Goal: Task Accomplishment & Management: Complete application form

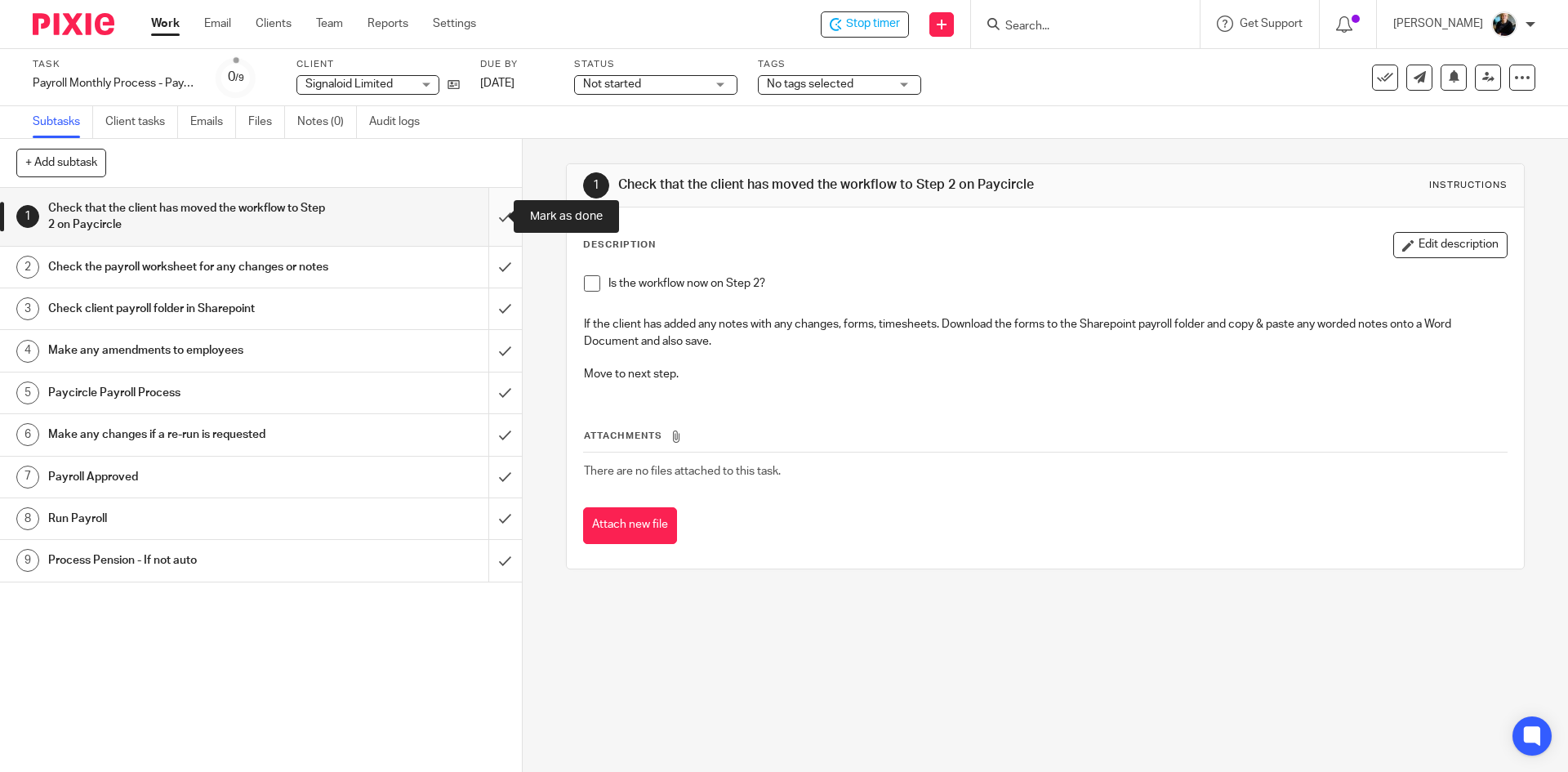
click at [490, 216] on input "submit" at bounding box center [261, 217] width 522 height 58
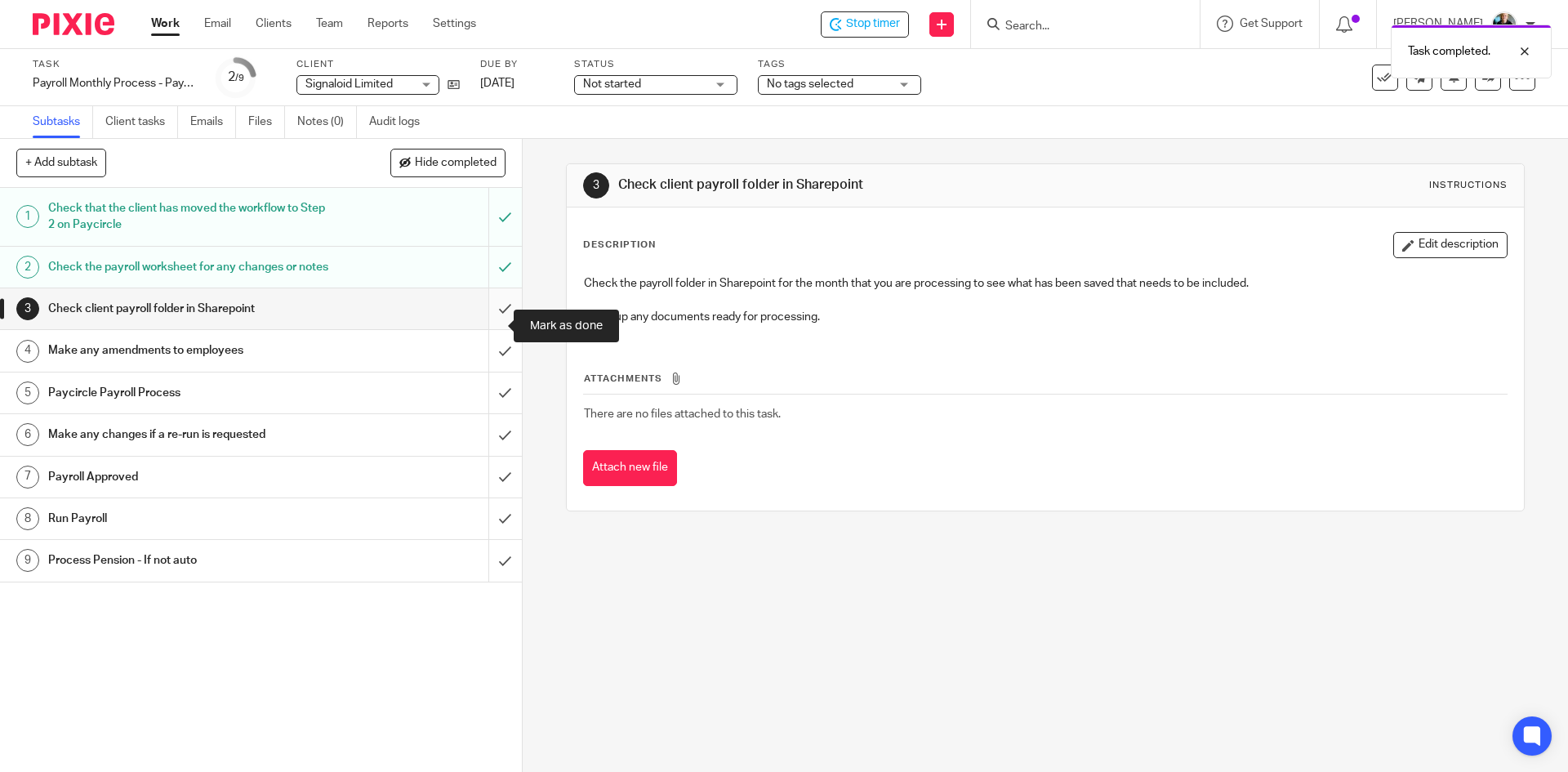
click at [488, 330] on input "submit" at bounding box center [261, 308] width 522 height 41
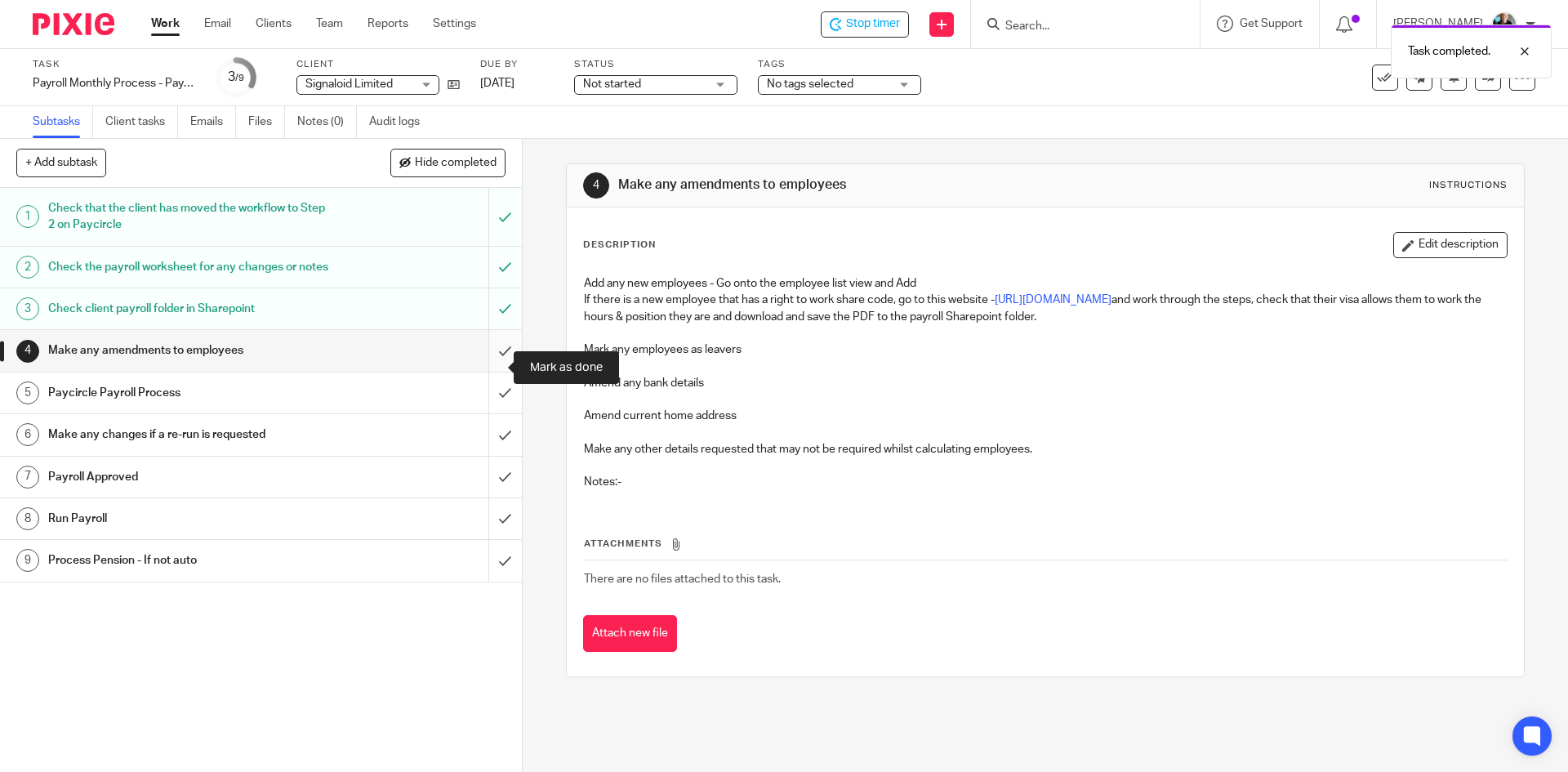
click at [491, 370] on input "submit" at bounding box center [261, 350] width 522 height 41
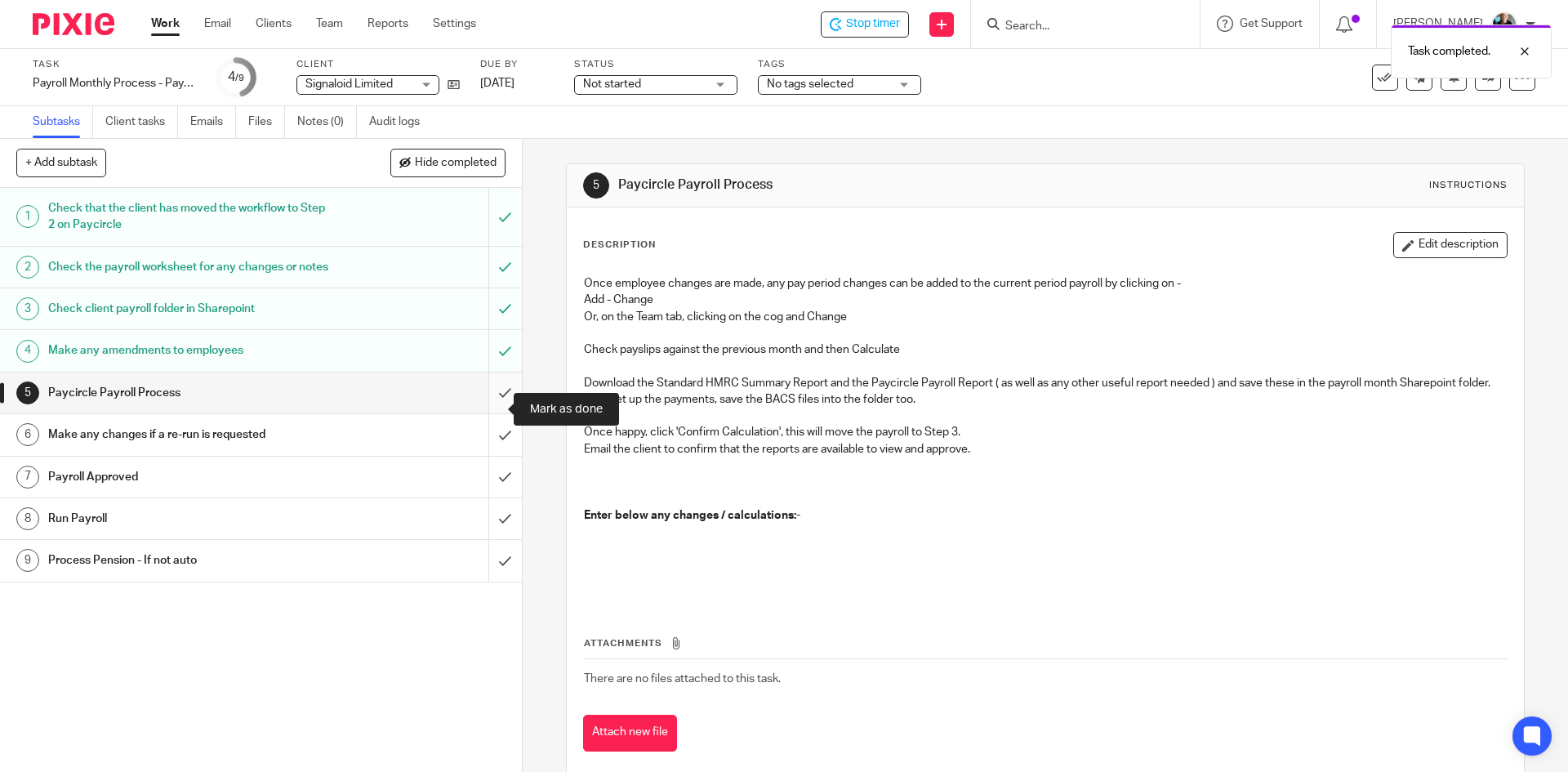
click at [492, 403] on input "submit" at bounding box center [261, 392] width 522 height 41
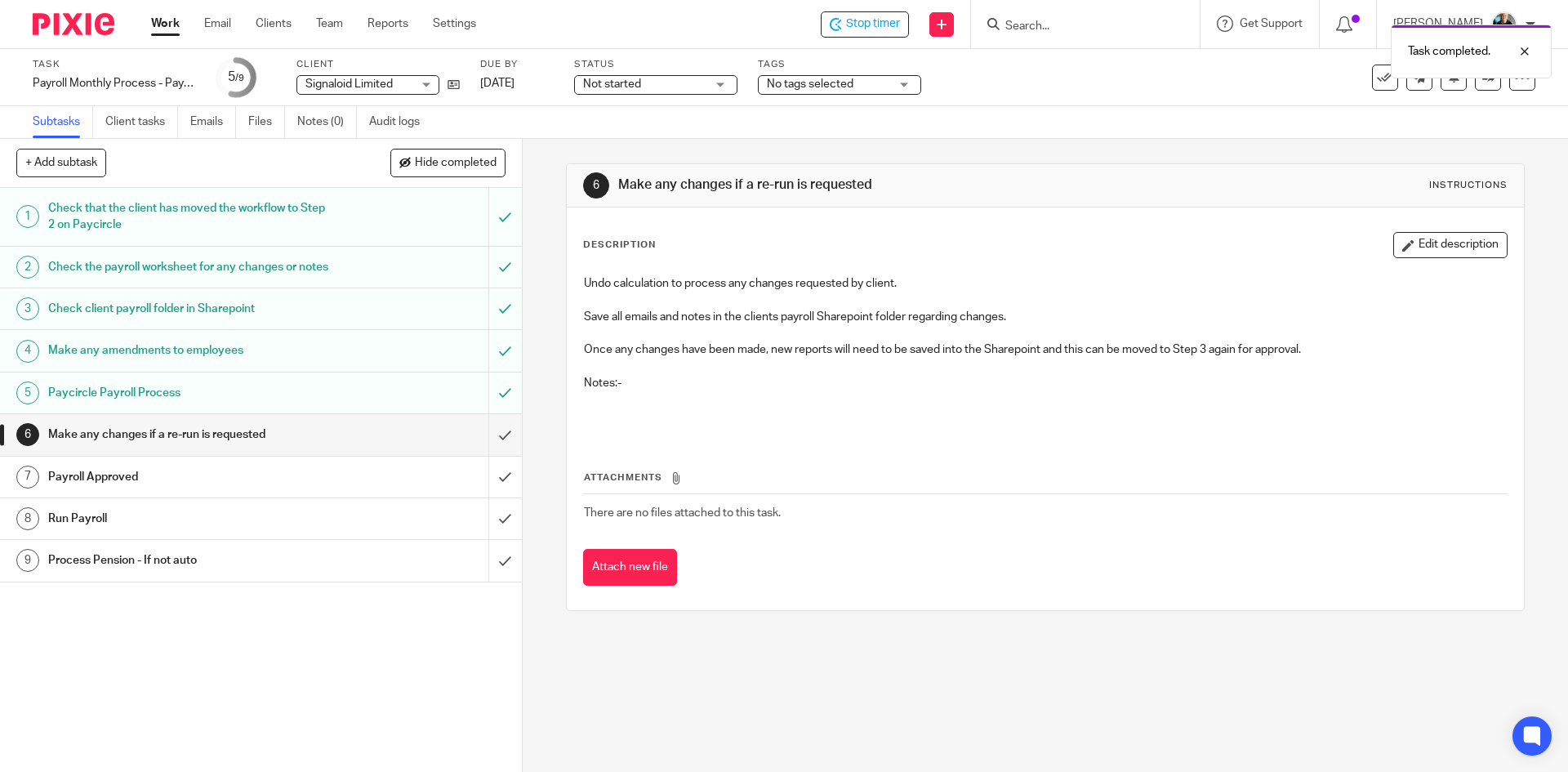
click at [877, 26] on div "Task completed." at bounding box center [1168, 48] width 768 height 62
click at [1045, 24] on input "Search" at bounding box center [1077, 27] width 147 height 15
click at [1069, 21] on input "Search" at bounding box center [1077, 27] width 147 height 15
click at [882, 25] on span "Stop timer" at bounding box center [873, 24] width 53 height 17
click at [1040, 26] on input "Search" at bounding box center [1077, 27] width 147 height 15
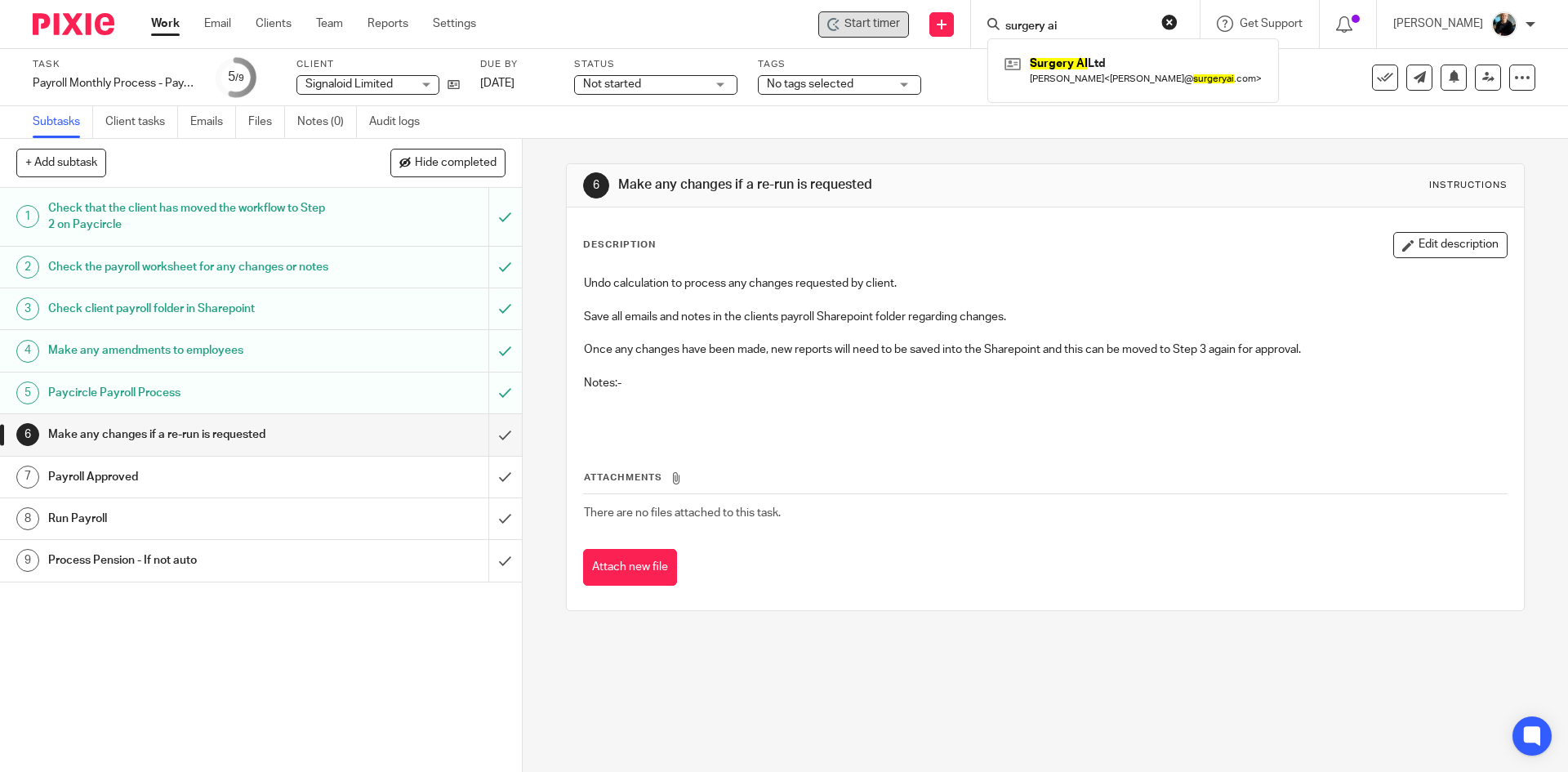
type input "surgery ai"
click button "submit" at bounding box center [0, 0] width 0 height 0
click at [1091, 75] on link at bounding box center [1133, 70] width 265 height 38
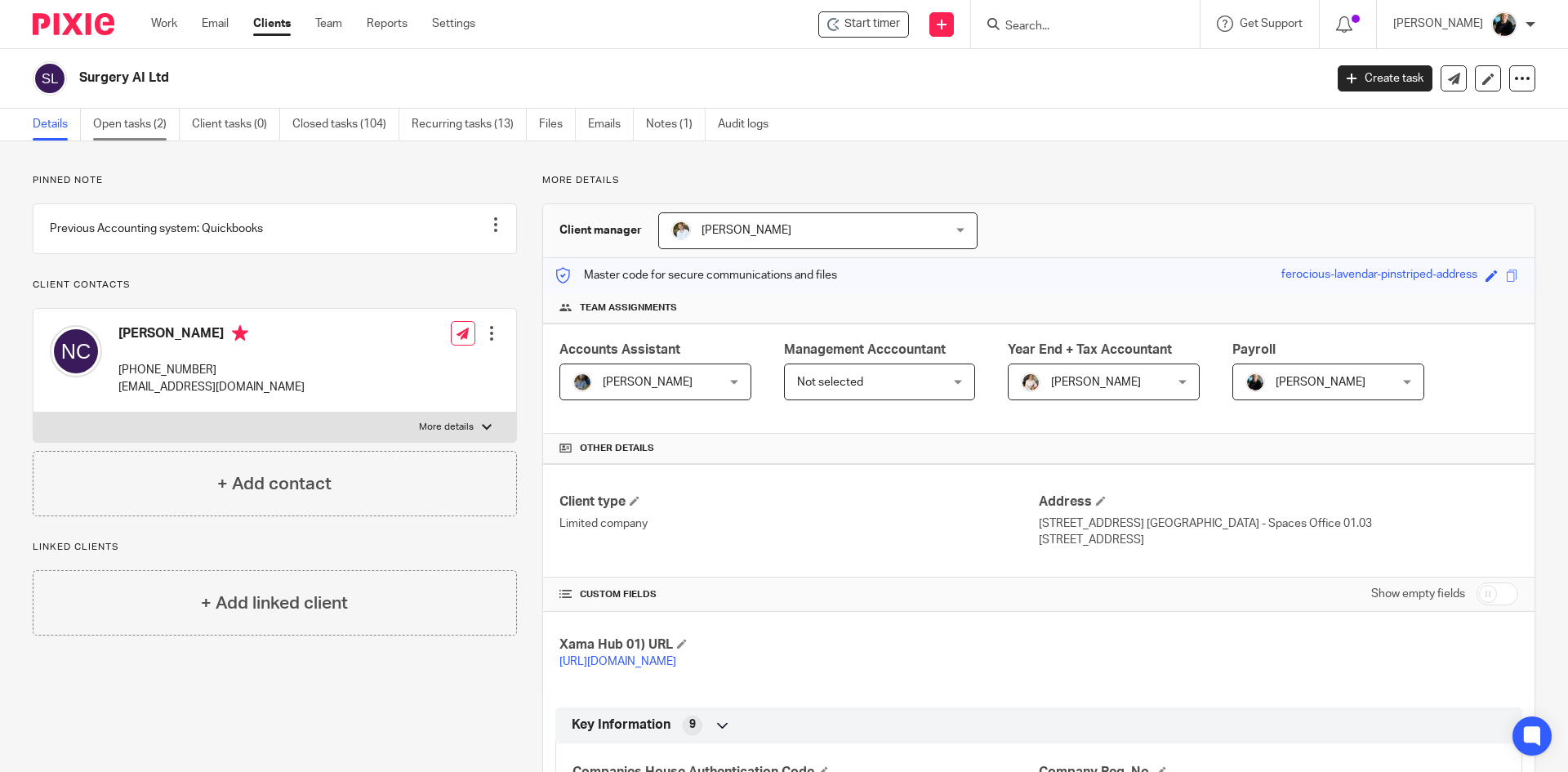
click at [156, 124] on link "Open tasks (2)" at bounding box center [137, 125] width 87 height 32
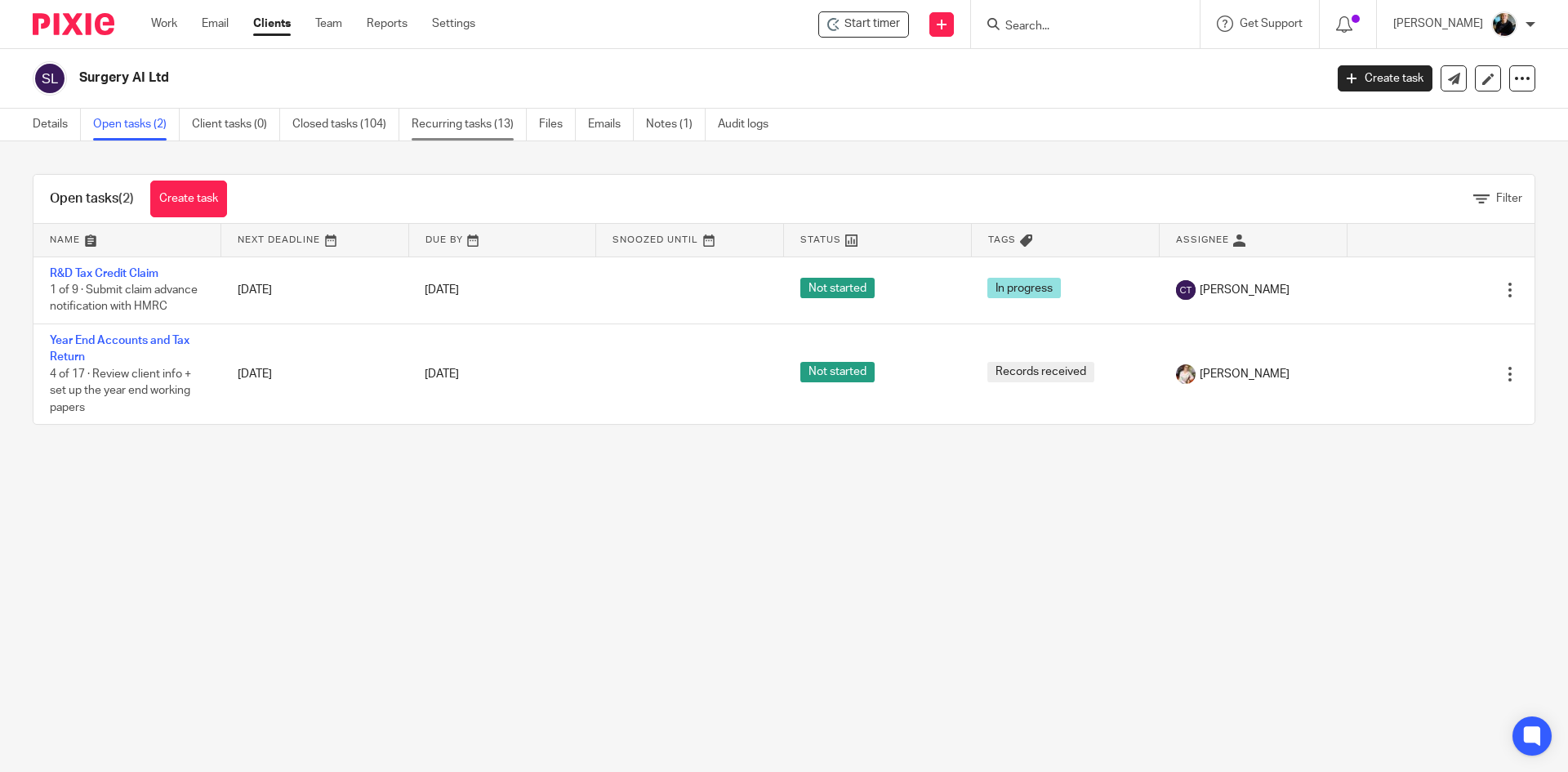
click at [469, 120] on link "Recurring tasks (13)" at bounding box center [469, 125] width 115 height 32
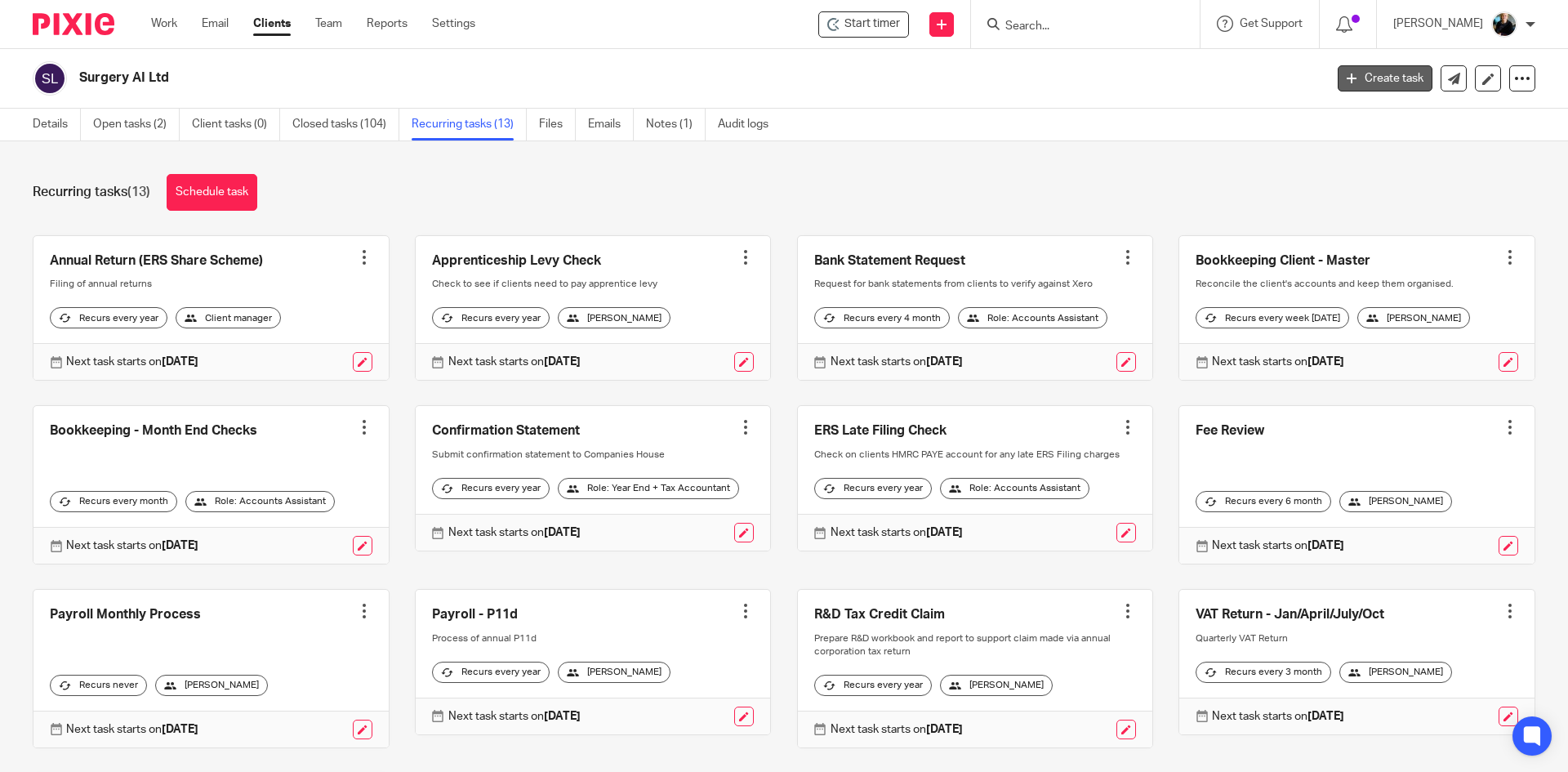
click at [1384, 69] on link "Create task" at bounding box center [1385, 78] width 95 height 26
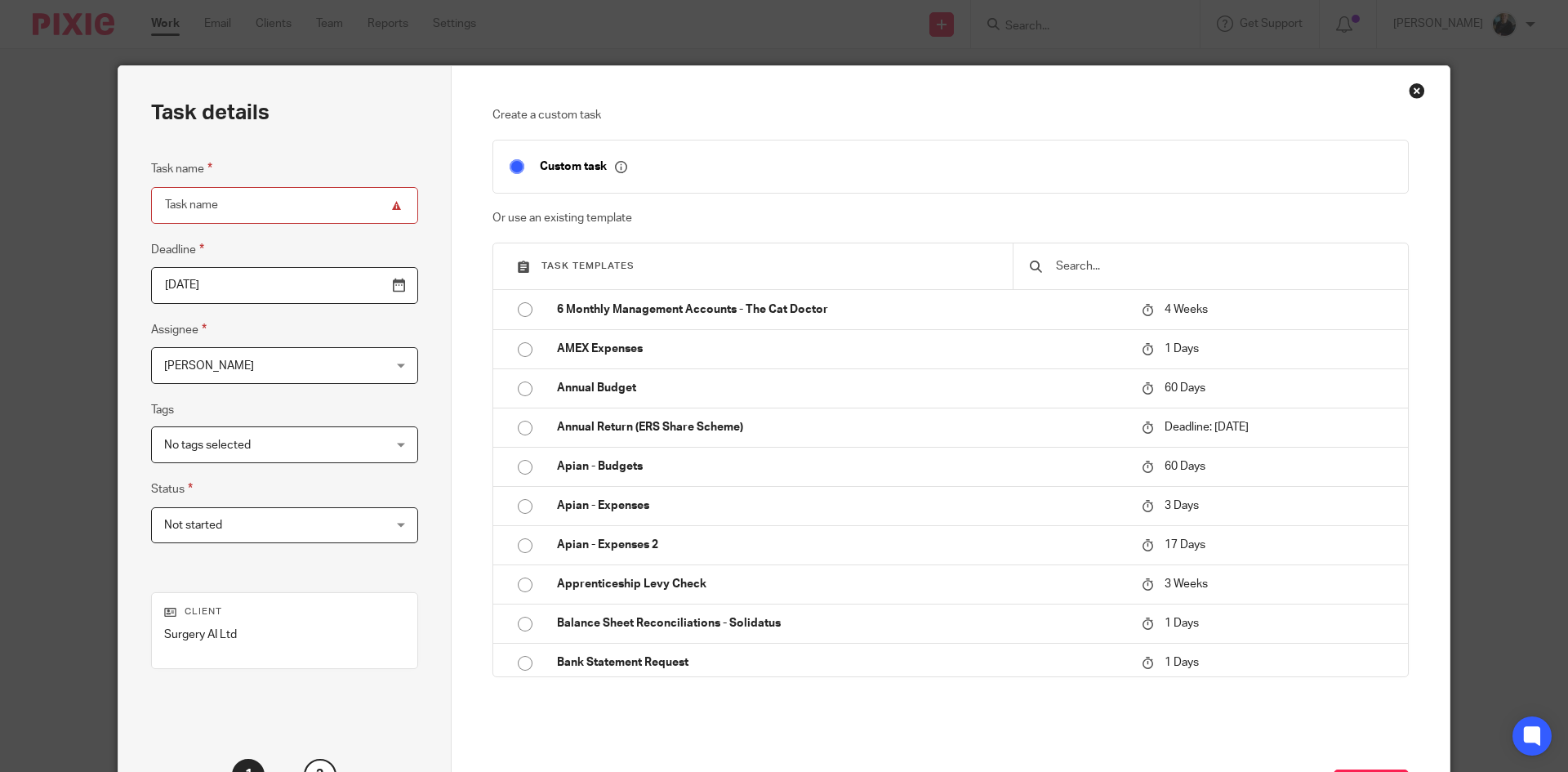
click at [1084, 266] on input "text" at bounding box center [1223, 266] width 337 height 18
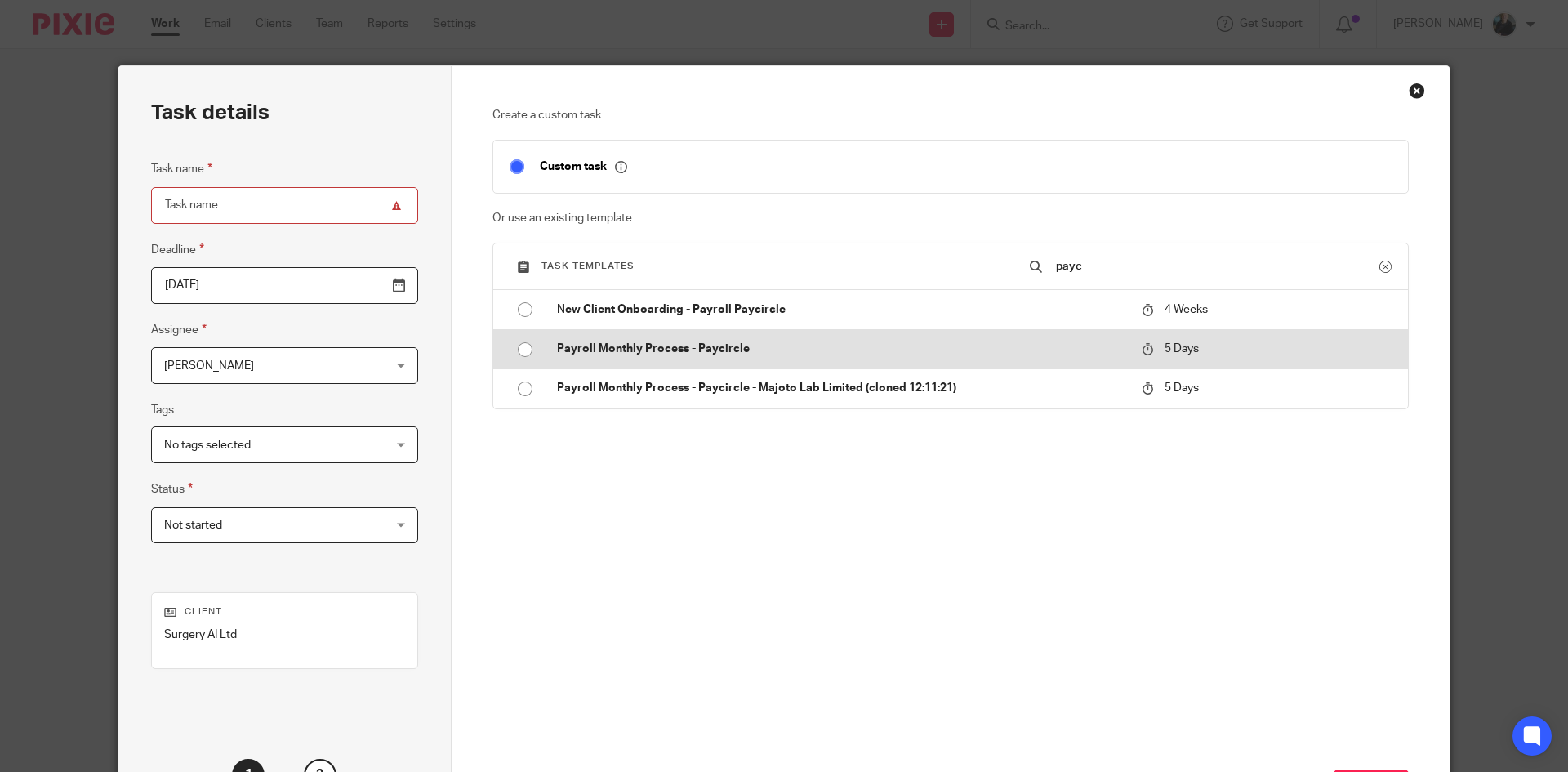
type input "payc"
click at [518, 350] on input "radio" at bounding box center [524, 349] width 31 height 31
type input "[DATE]"
type input "Payroll Monthly Process - Paycircle"
checkbox input "false"
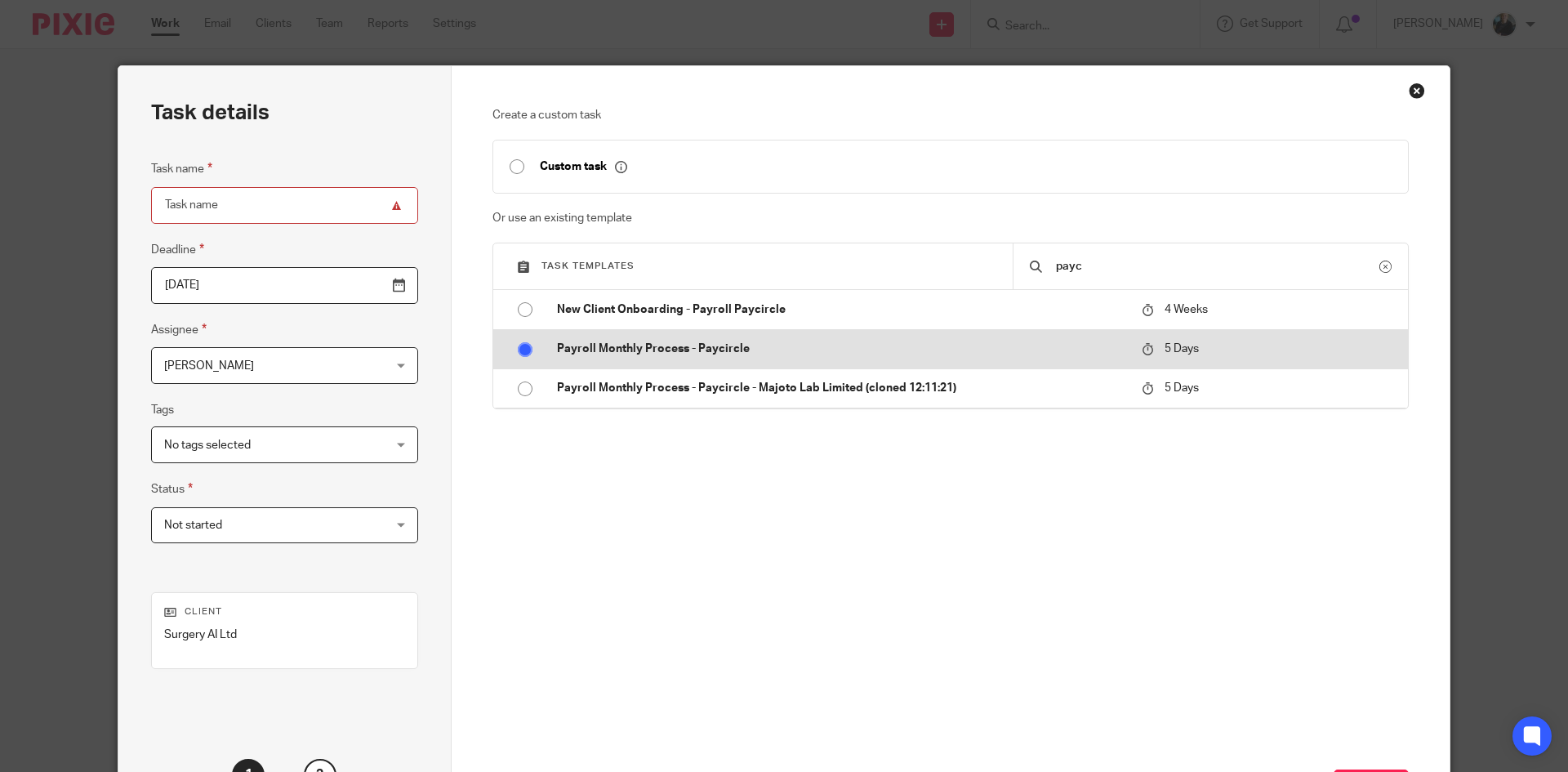
radio input "false"
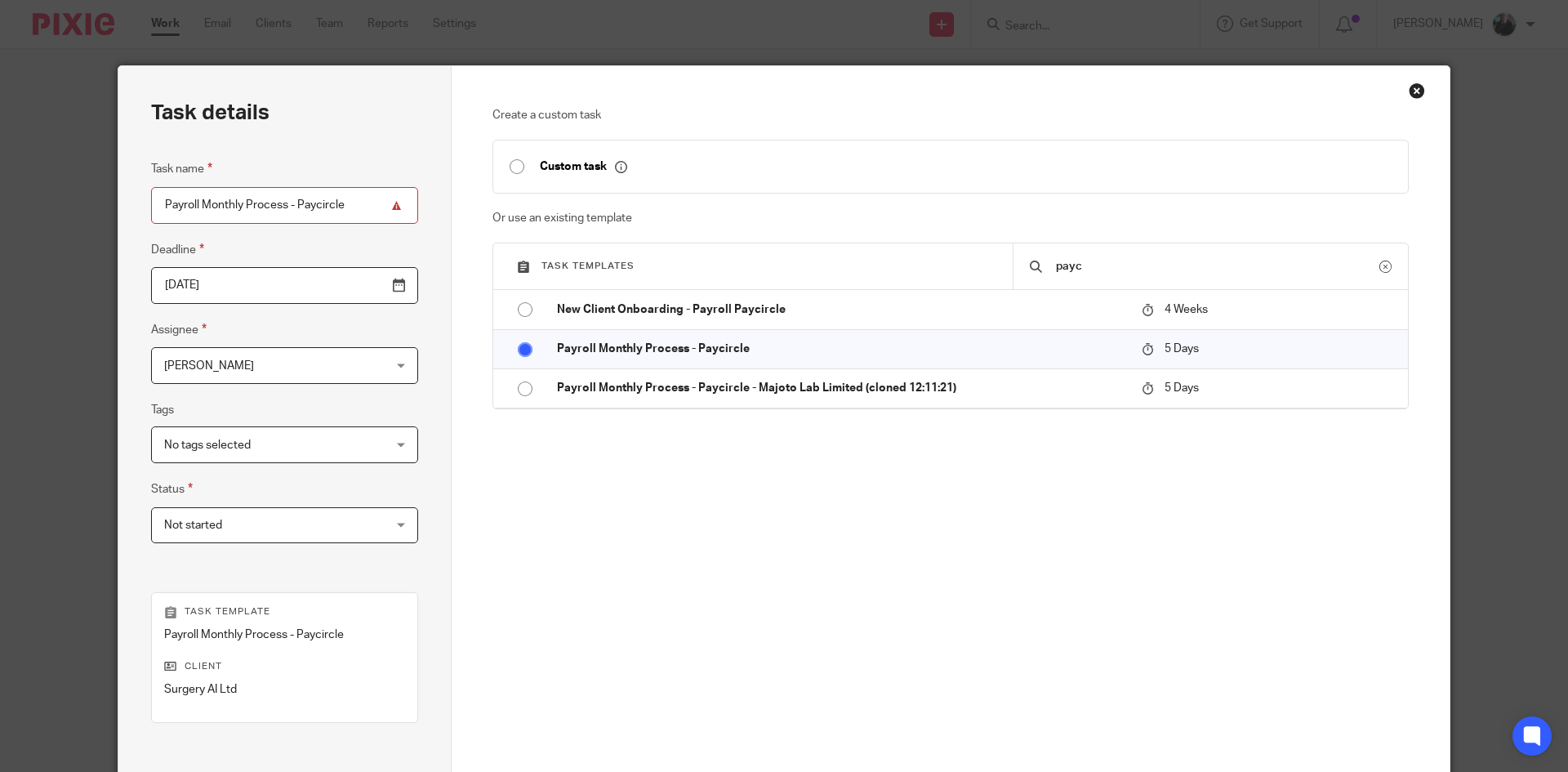
click at [359, 285] on input "[DATE]" at bounding box center [285, 285] width 267 height 37
click at [236, 279] on input "[DATE]" at bounding box center [285, 285] width 267 height 37
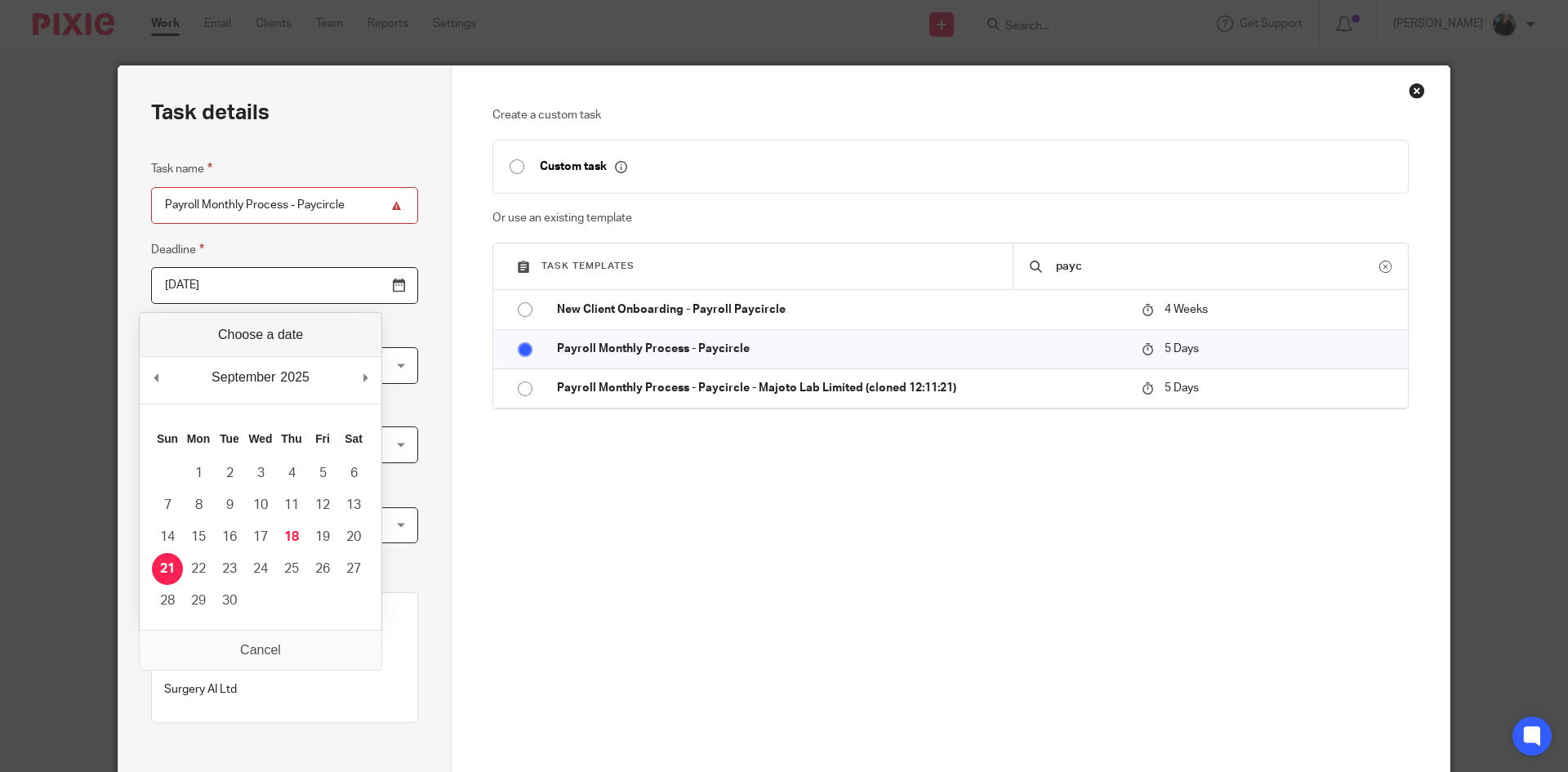
click at [354, 293] on input "[DATE]" at bounding box center [285, 285] width 267 height 37
type input "[DATE]"
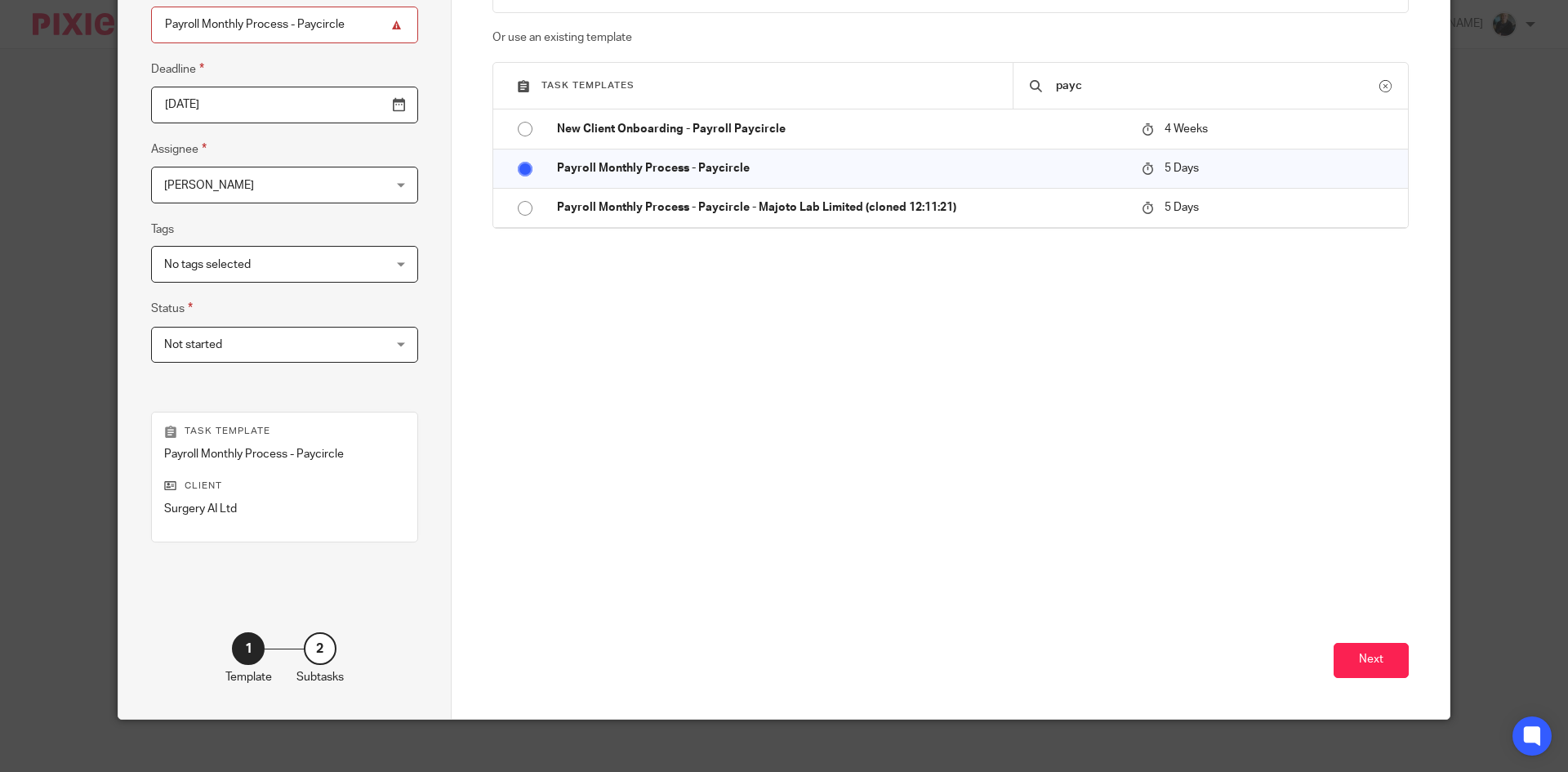
scroll to position [194, 0]
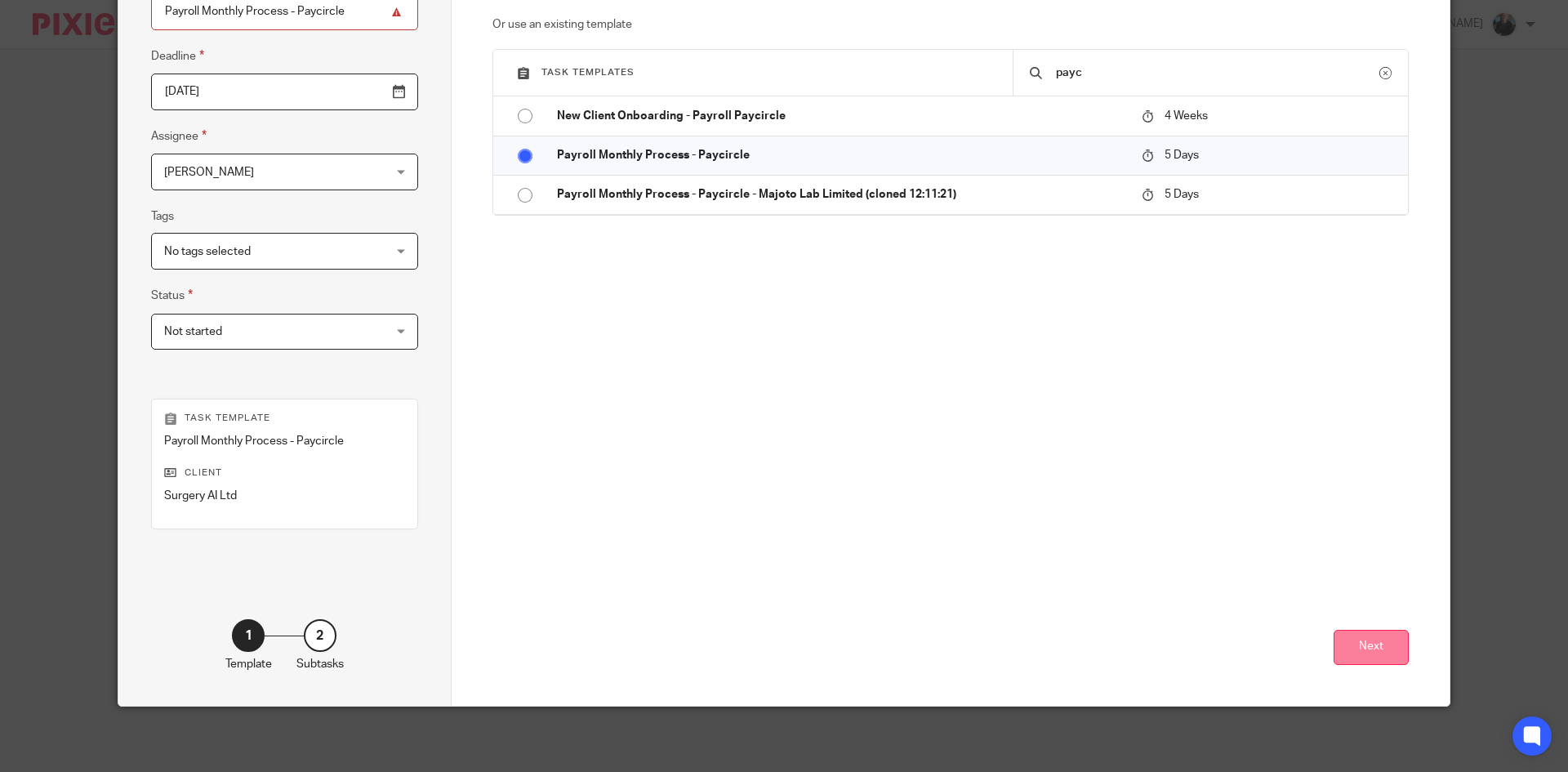
click at [1359, 652] on button "Next" at bounding box center [1371, 648] width 75 height 36
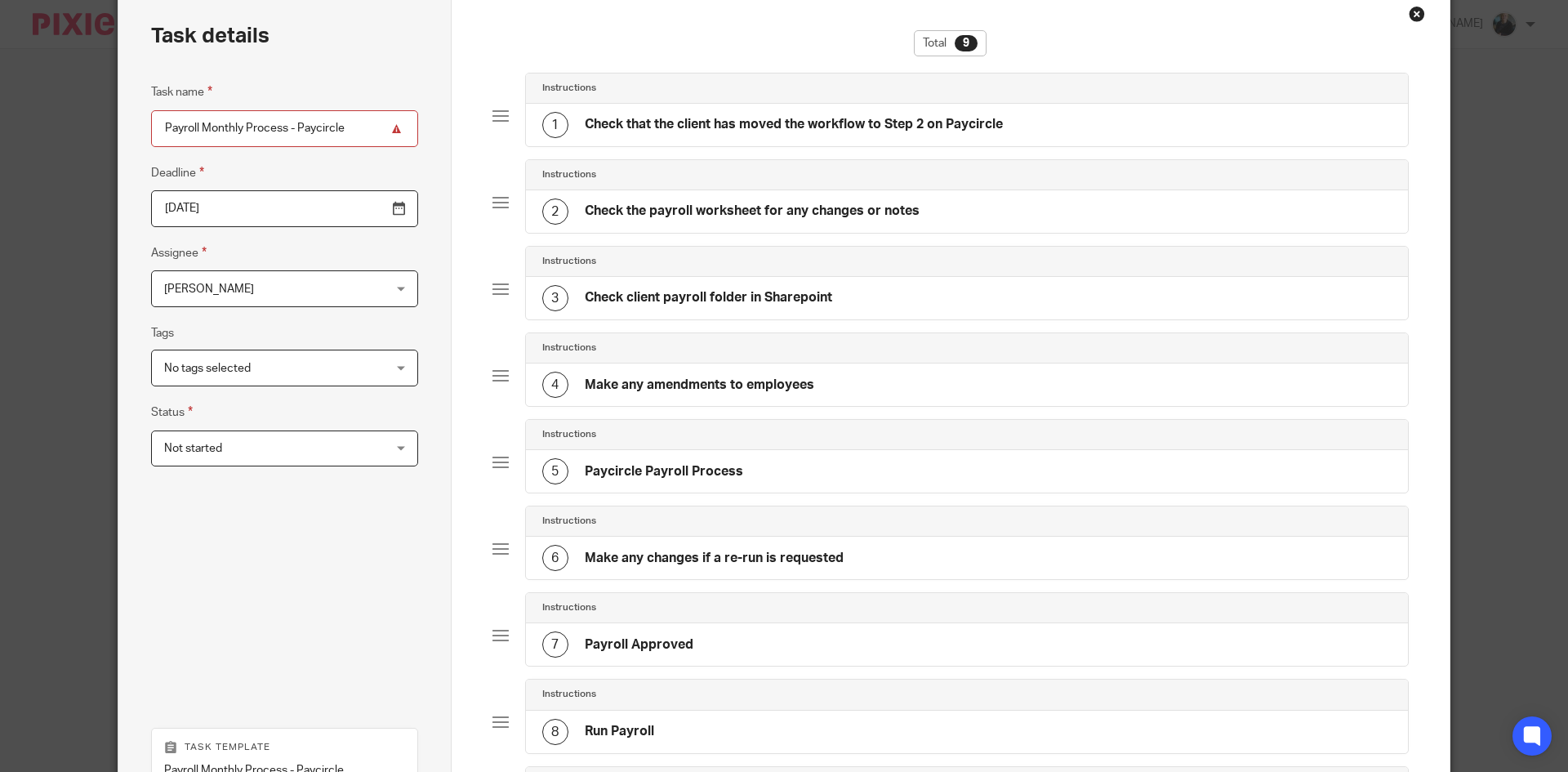
scroll to position [406, 0]
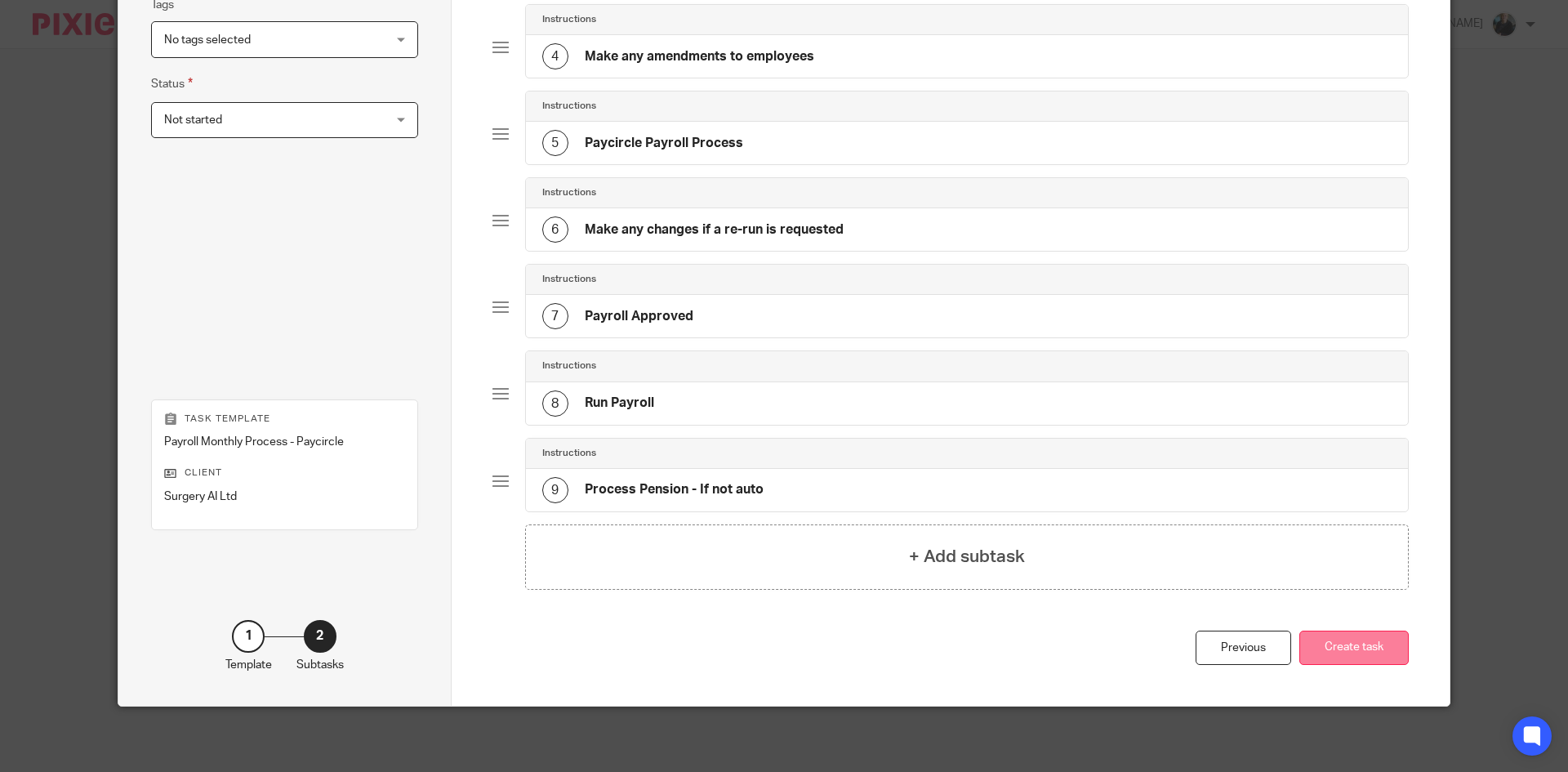
click at [1356, 649] on button "Create task" at bounding box center [1354, 648] width 110 height 36
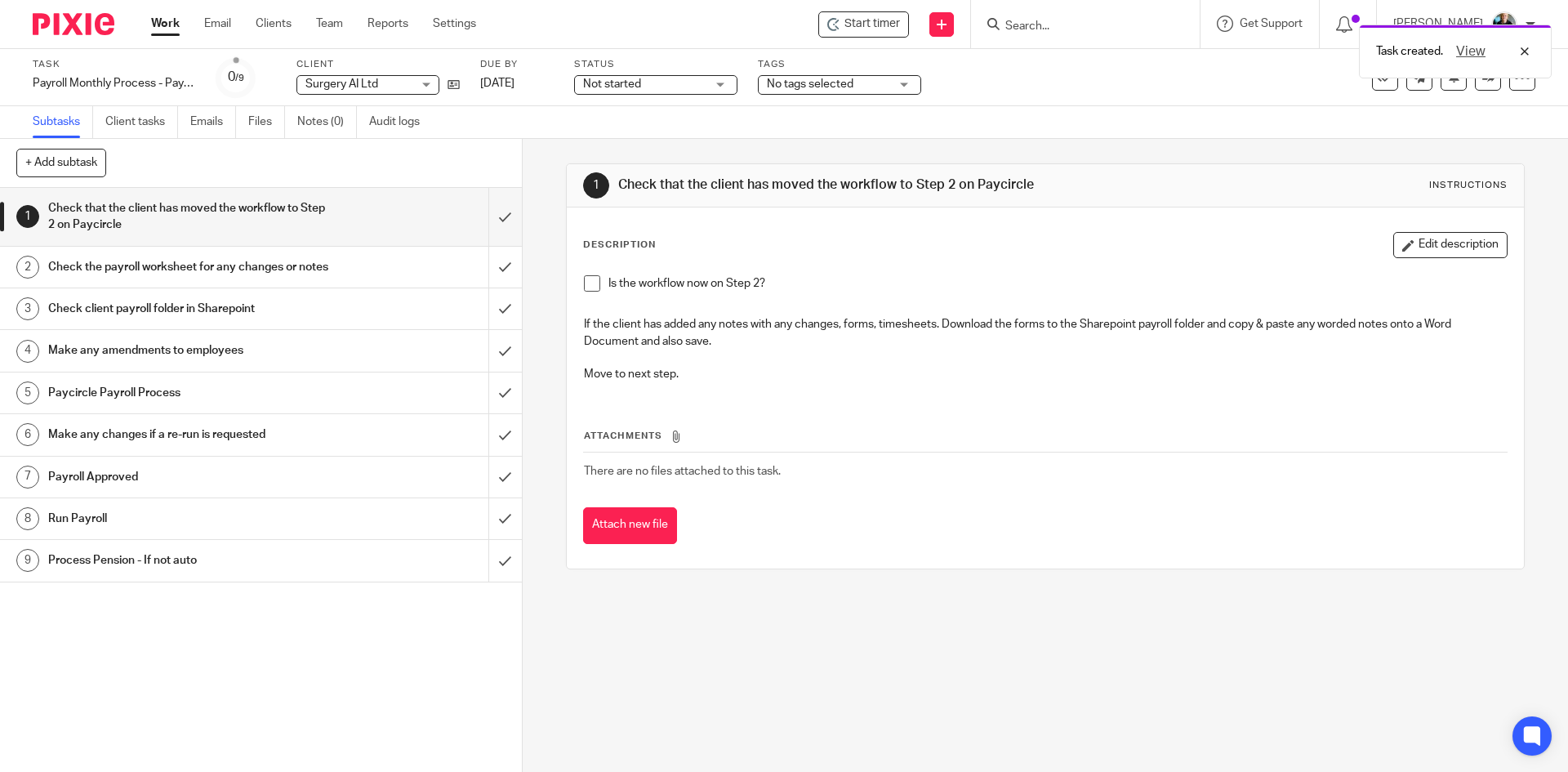
click at [871, 24] on div "Task created. View" at bounding box center [1168, 48] width 768 height 62
click at [880, 27] on div "Task created. View" at bounding box center [1168, 48] width 768 height 62
click at [853, 29] on span "Start timer" at bounding box center [873, 24] width 55 height 17
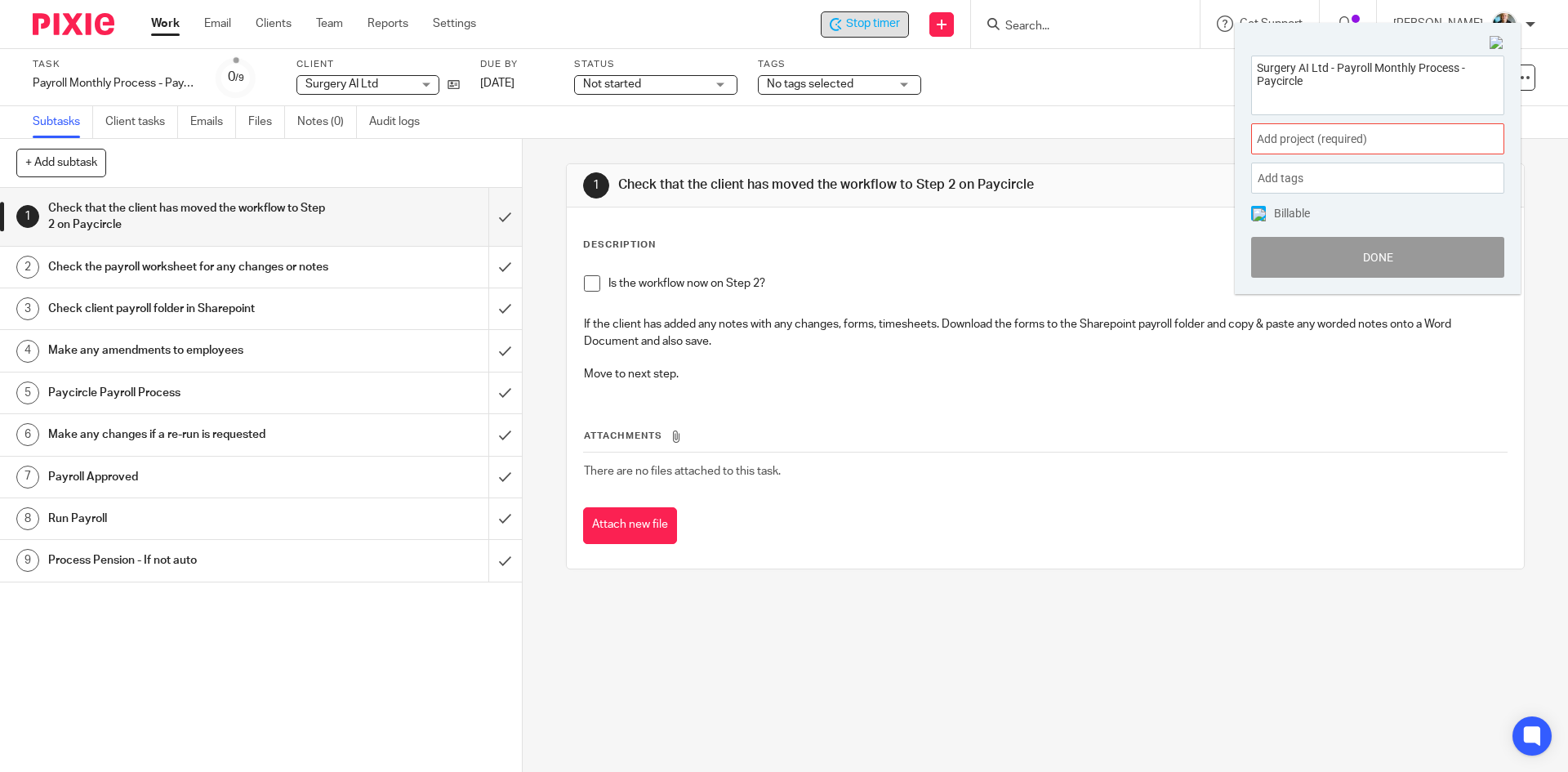
click at [1305, 130] on div "Add project (required) :" at bounding box center [1378, 139] width 253 height 31
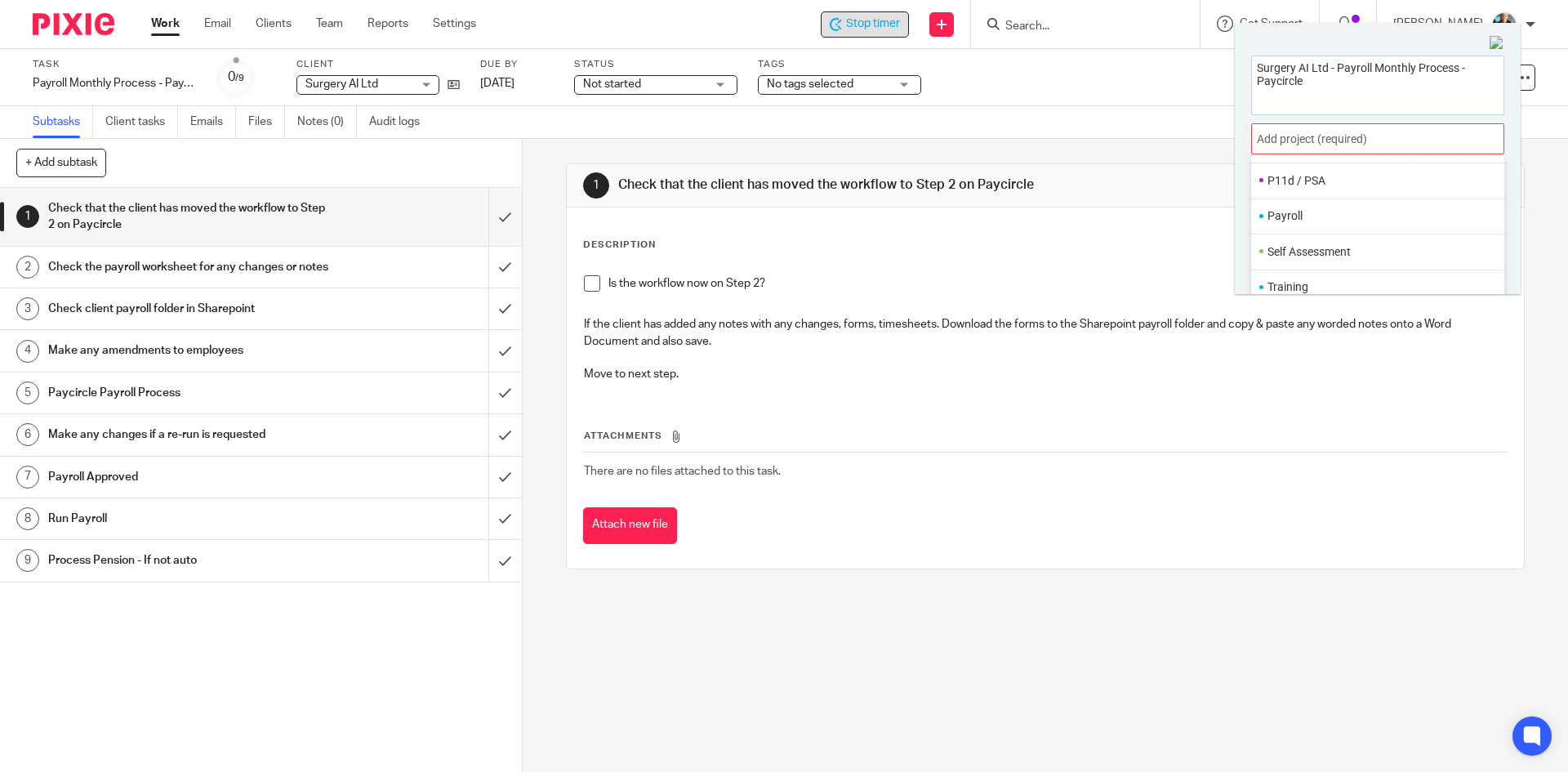
scroll to position [612, 0]
click at [1267, 212] on ul "Payroll" at bounding box center [1378, 216] width 253 height 36
click at [1281, 220] on li "Payroll" at bounding box center [1373, 215] width 213 height 17
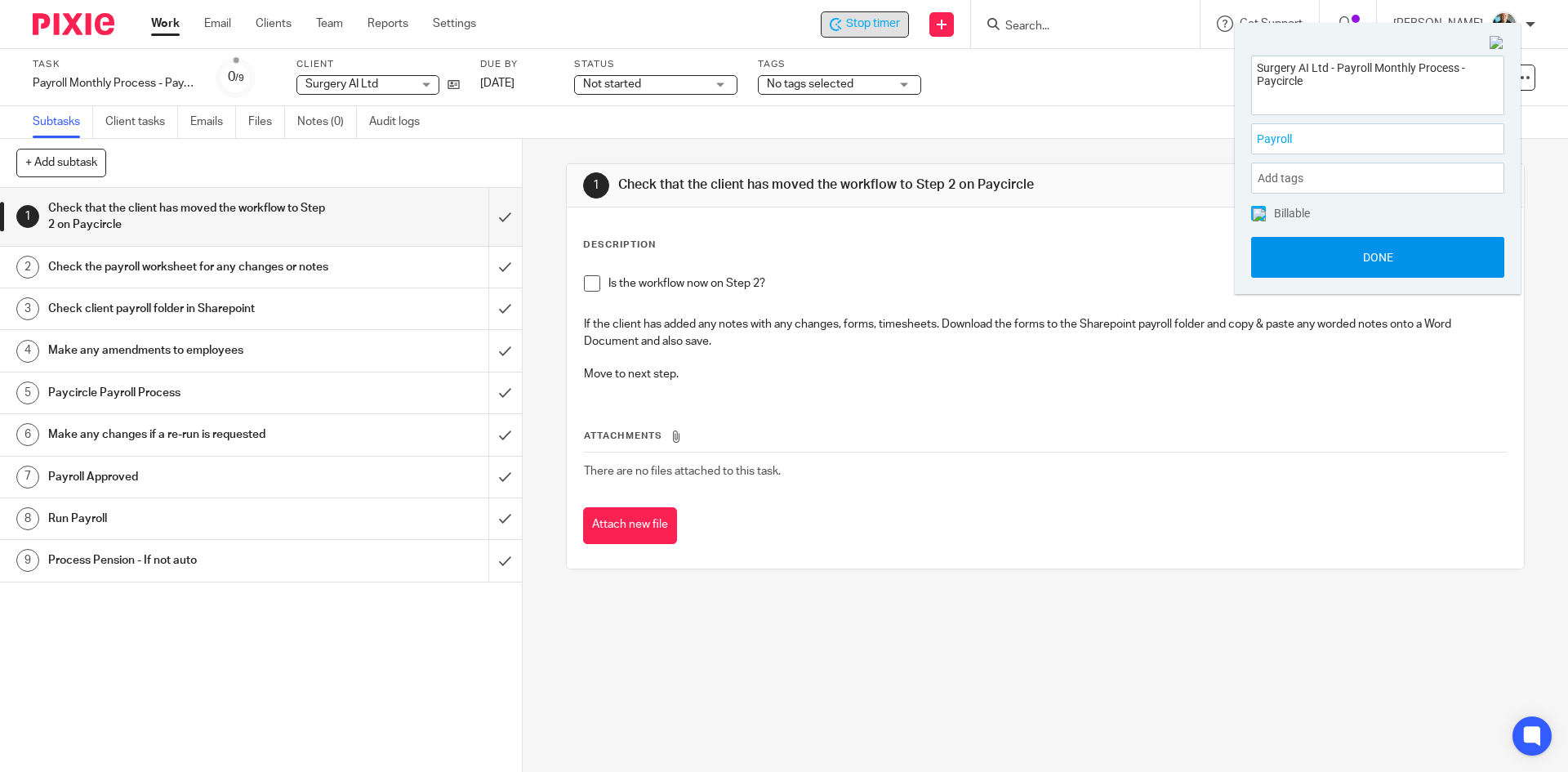
click at [1341, 268] on button "Done" at bounding box center [1378, 256] width 253 height 41
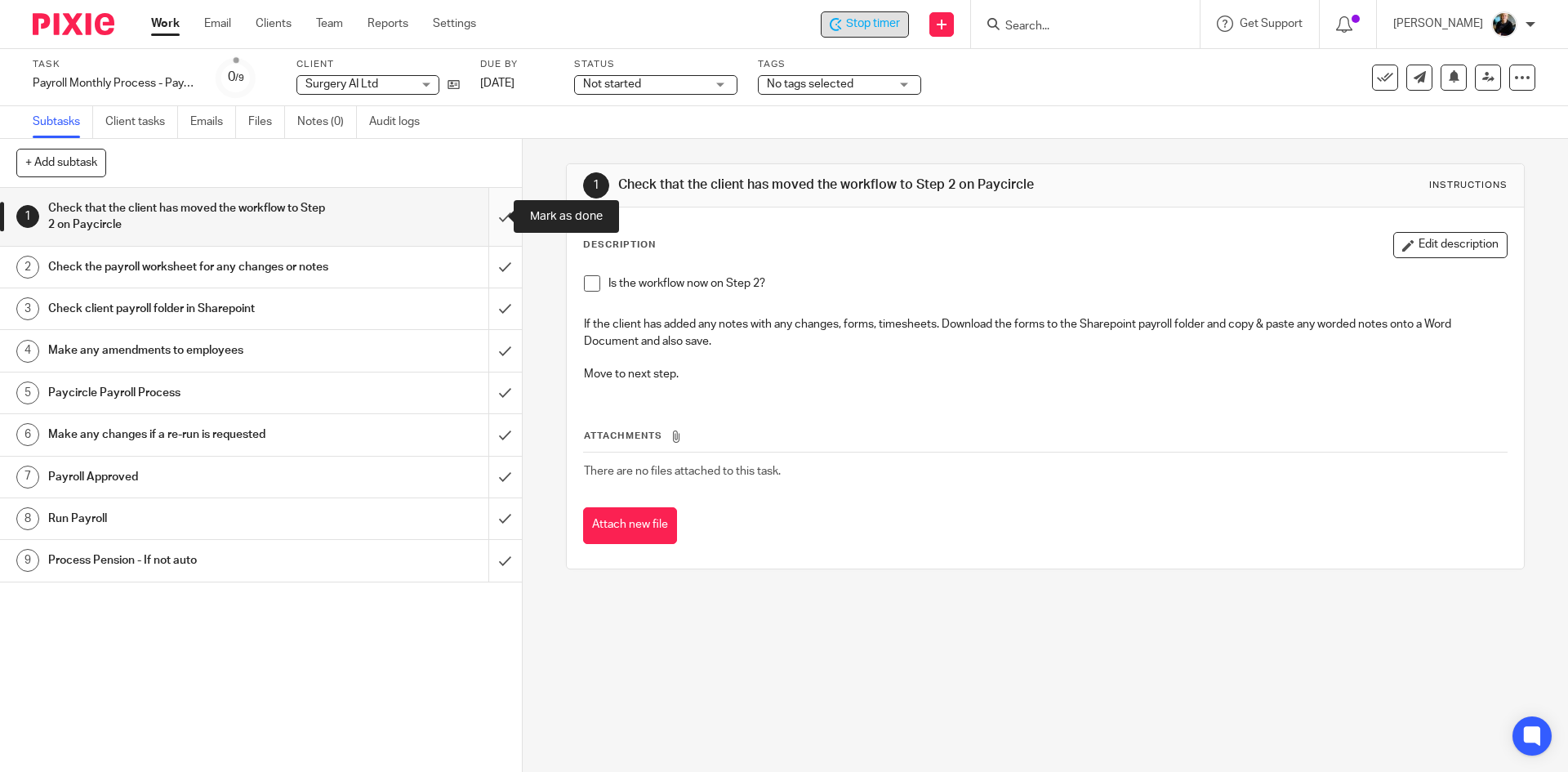
click at [484, 216] on input "submit" at bounding box center [261, 217] width 522 height 58
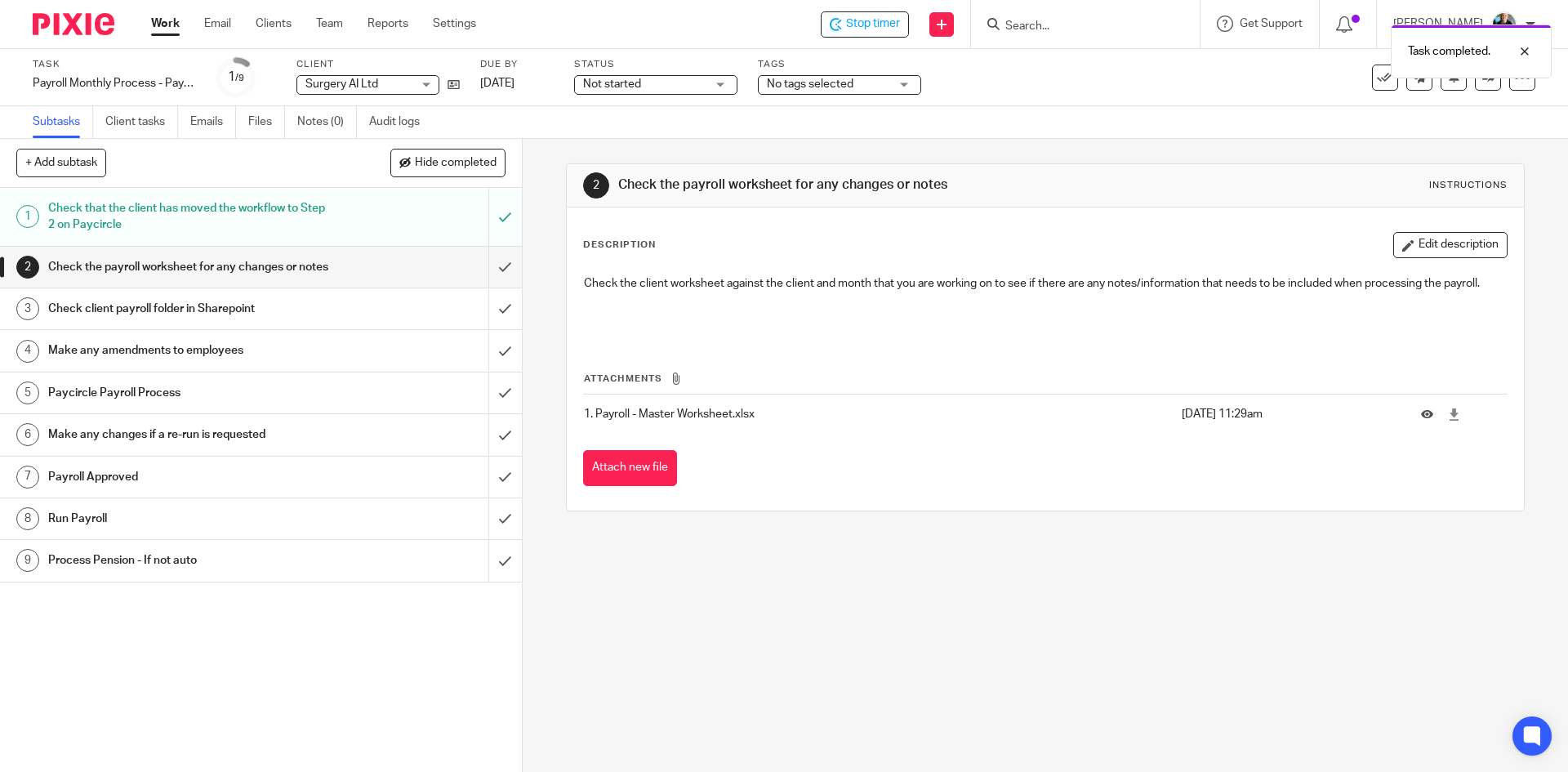
click at [874, 23] on div "Task completed." at bounding box center [1168, 48] width 768 height 62
click at [856, 25] on span "Stop timer" at bounding box center [873, 24] width 53 height 17
click at [1039, 32] on input "Search" at bounding box center [1077, 27] width 147 height 15
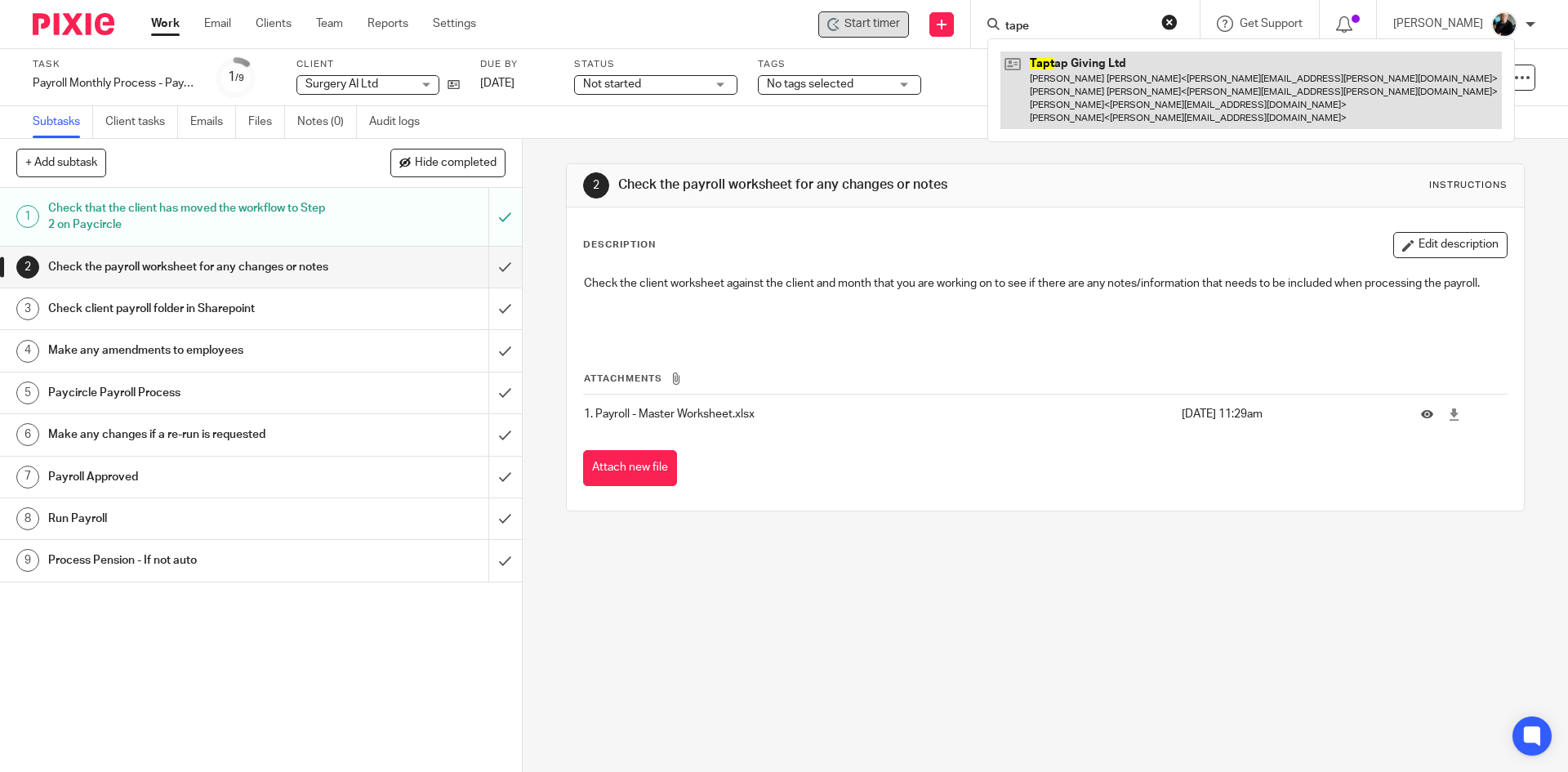
type input "tape"
click at [1089, 87] on link at bounding box center [1250, 90] width 502 height 77
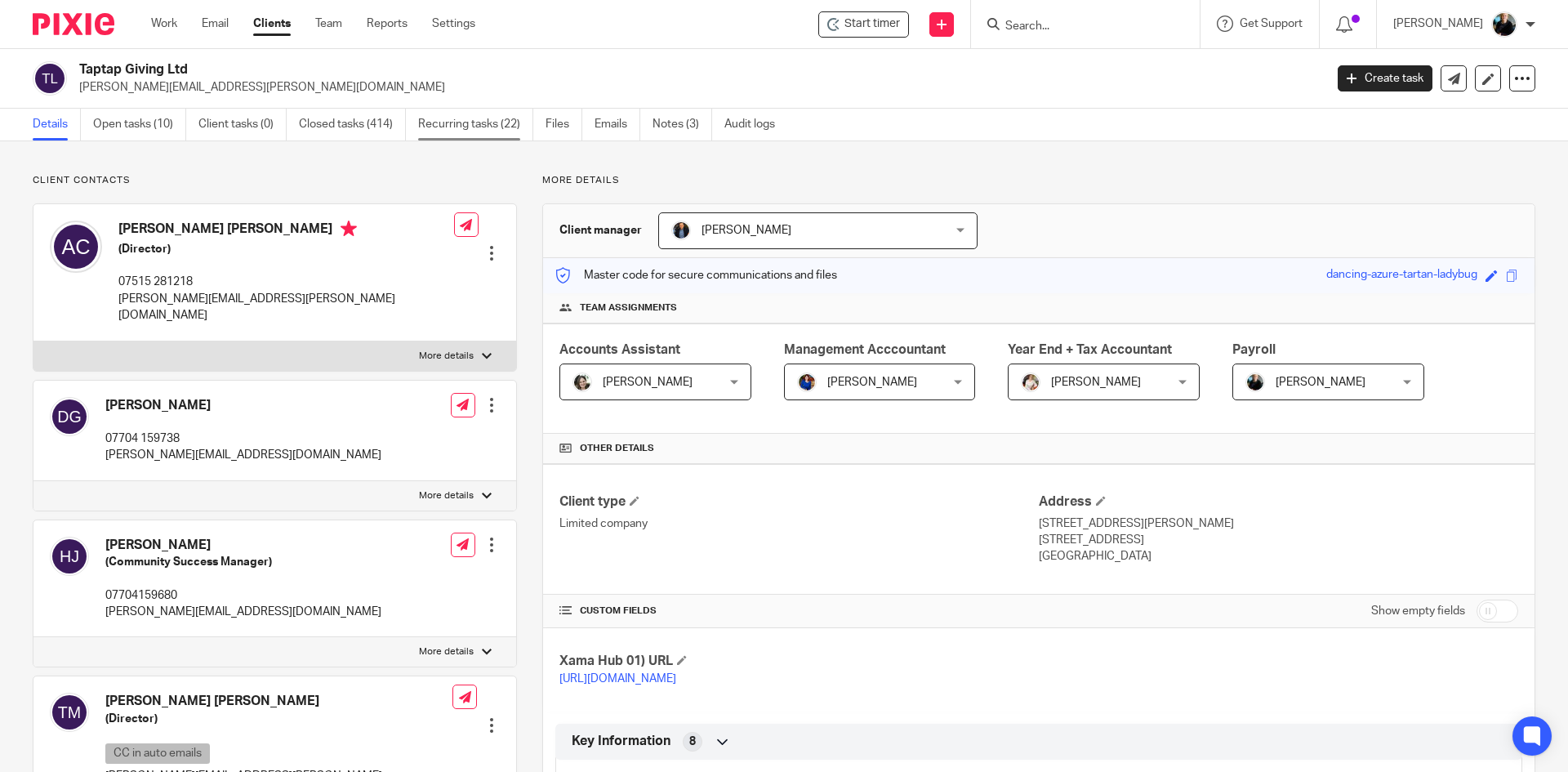
click at [453, 126] on link "Recurring tasks (22)" at bounding box center [476, 125] width 115 height 32
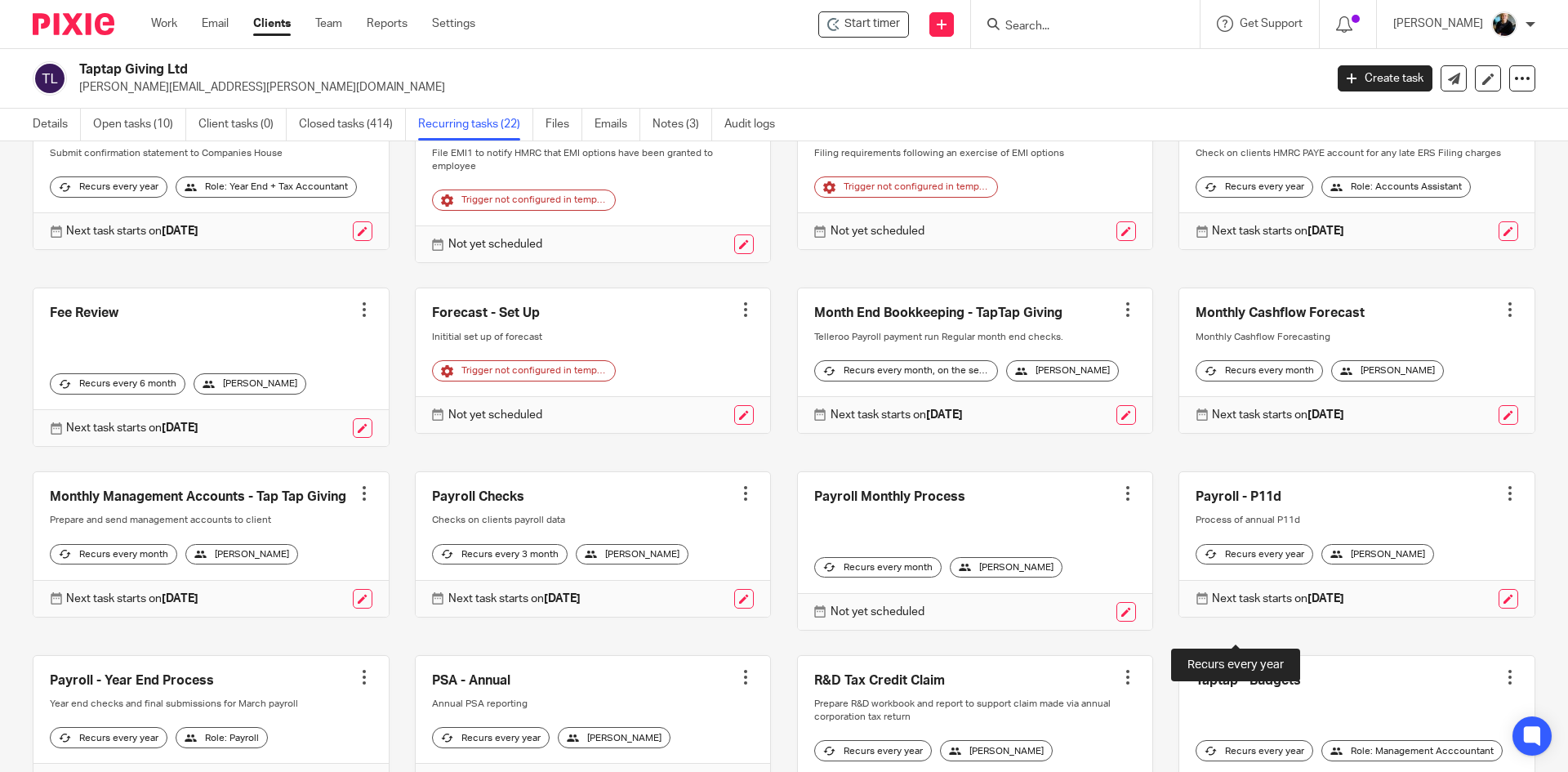
scroll to position [409, 0]
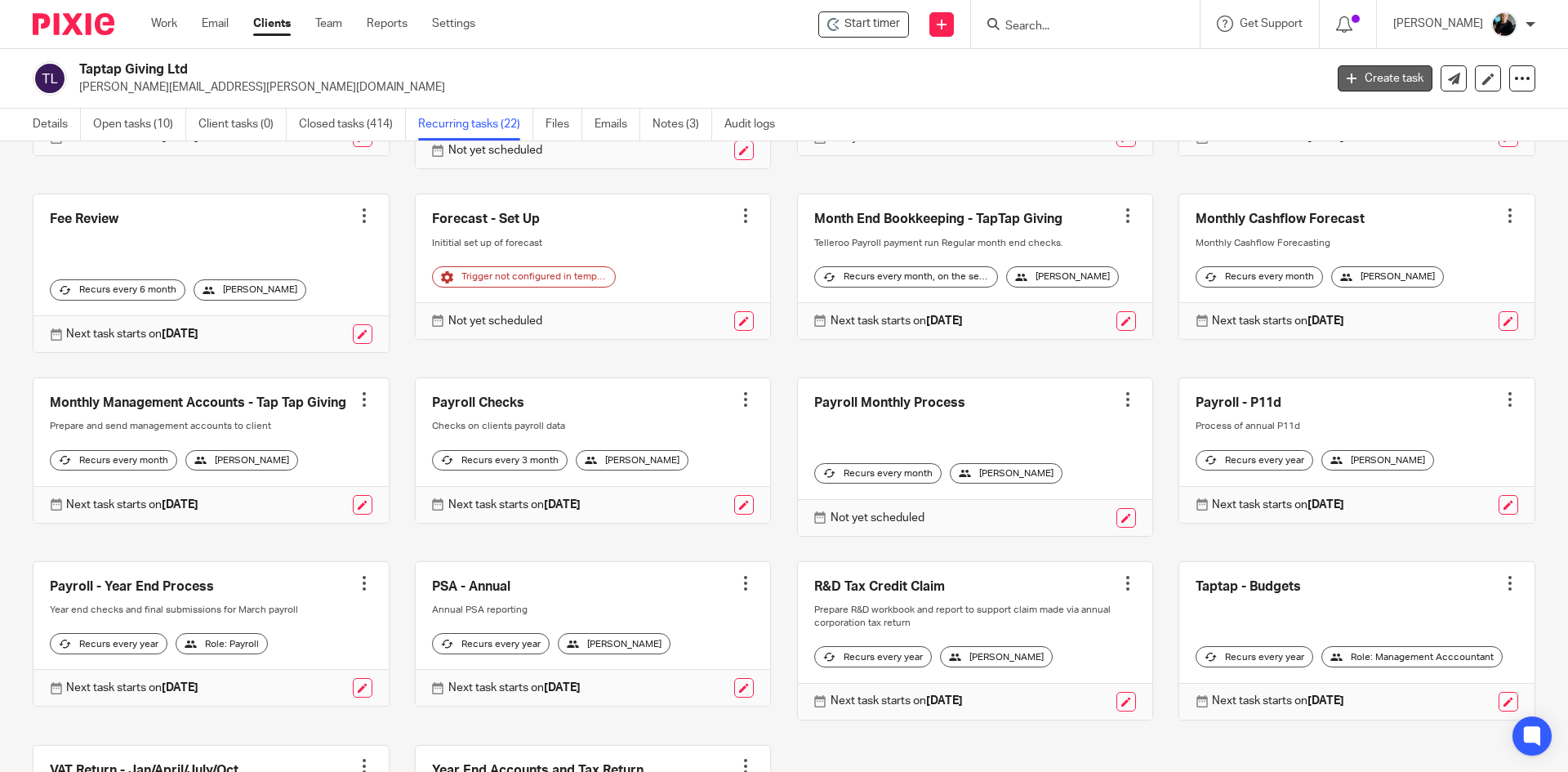
click at [1355, 75] on link "Create task" at bounding box center [1385, 78] width 95 height 26
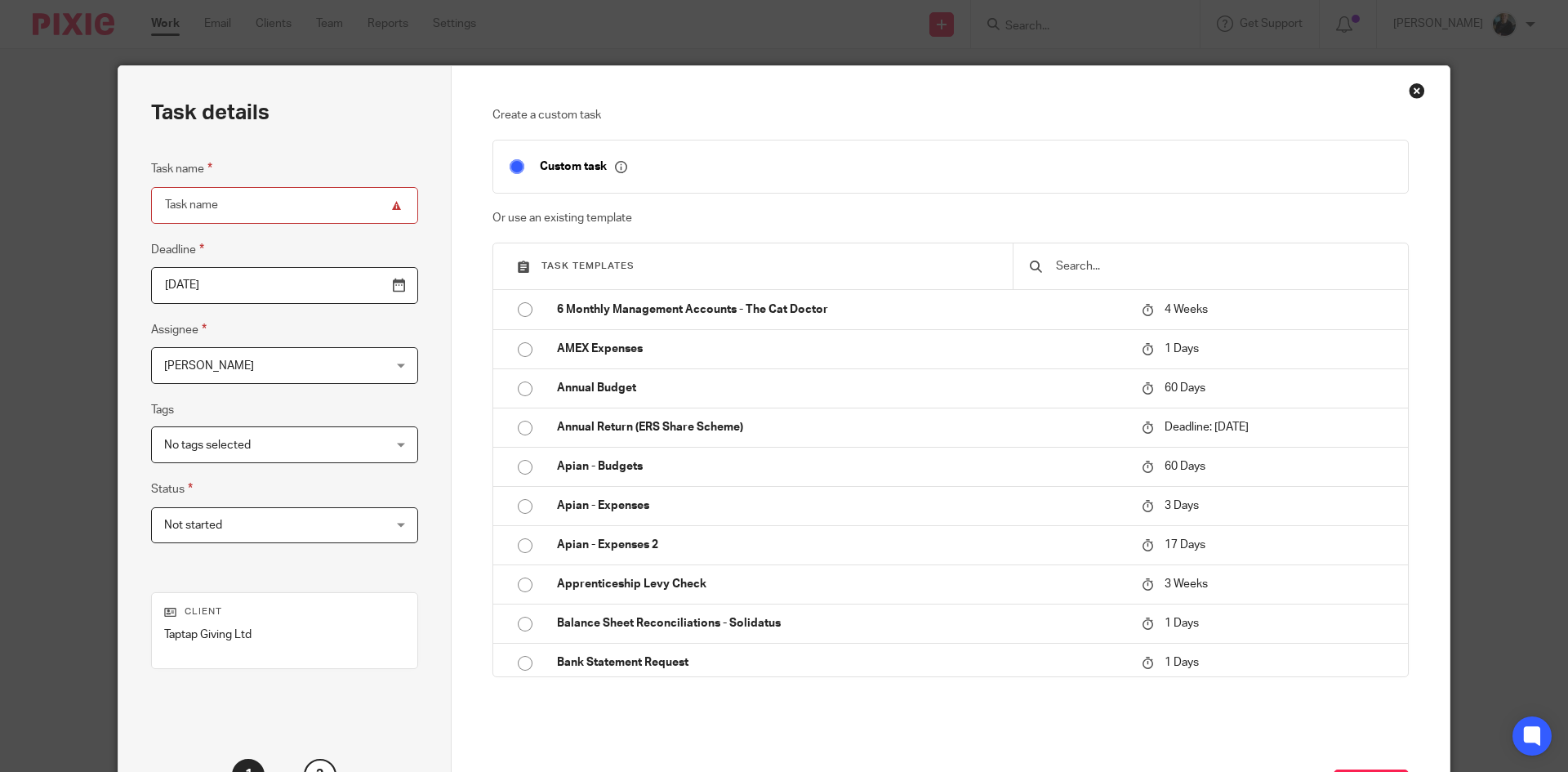
click at [1065, 264] on input "text" at bounding box center [1223, 266] width 337 height 18
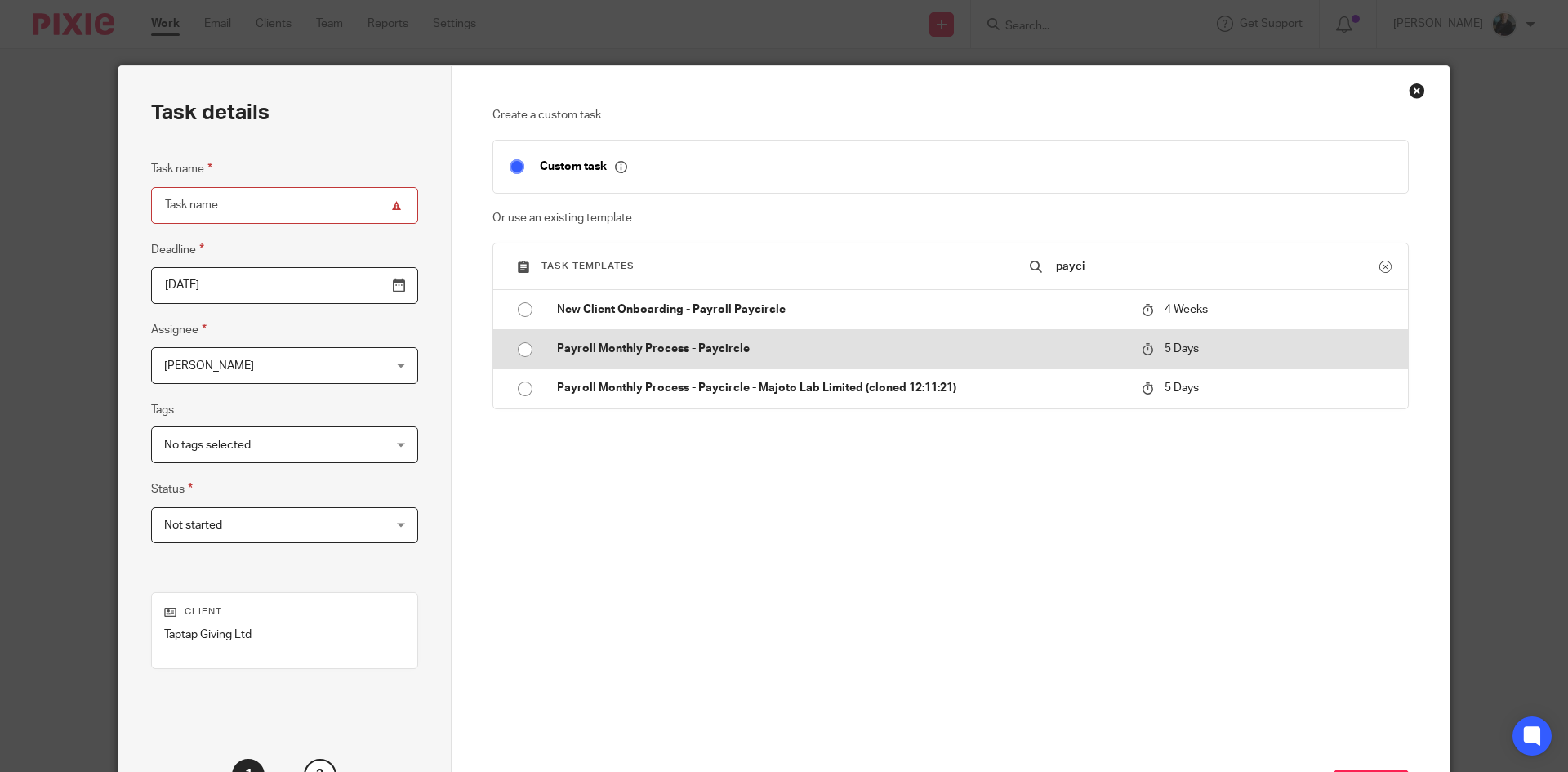
type input "payci"
click at [520, 345] on input "radio" at bounding box center [524, 349] width 31 height 31
type input "[DATE]"
type input "Payroll Monthly Process - Paycircle"
checkbox input "false"
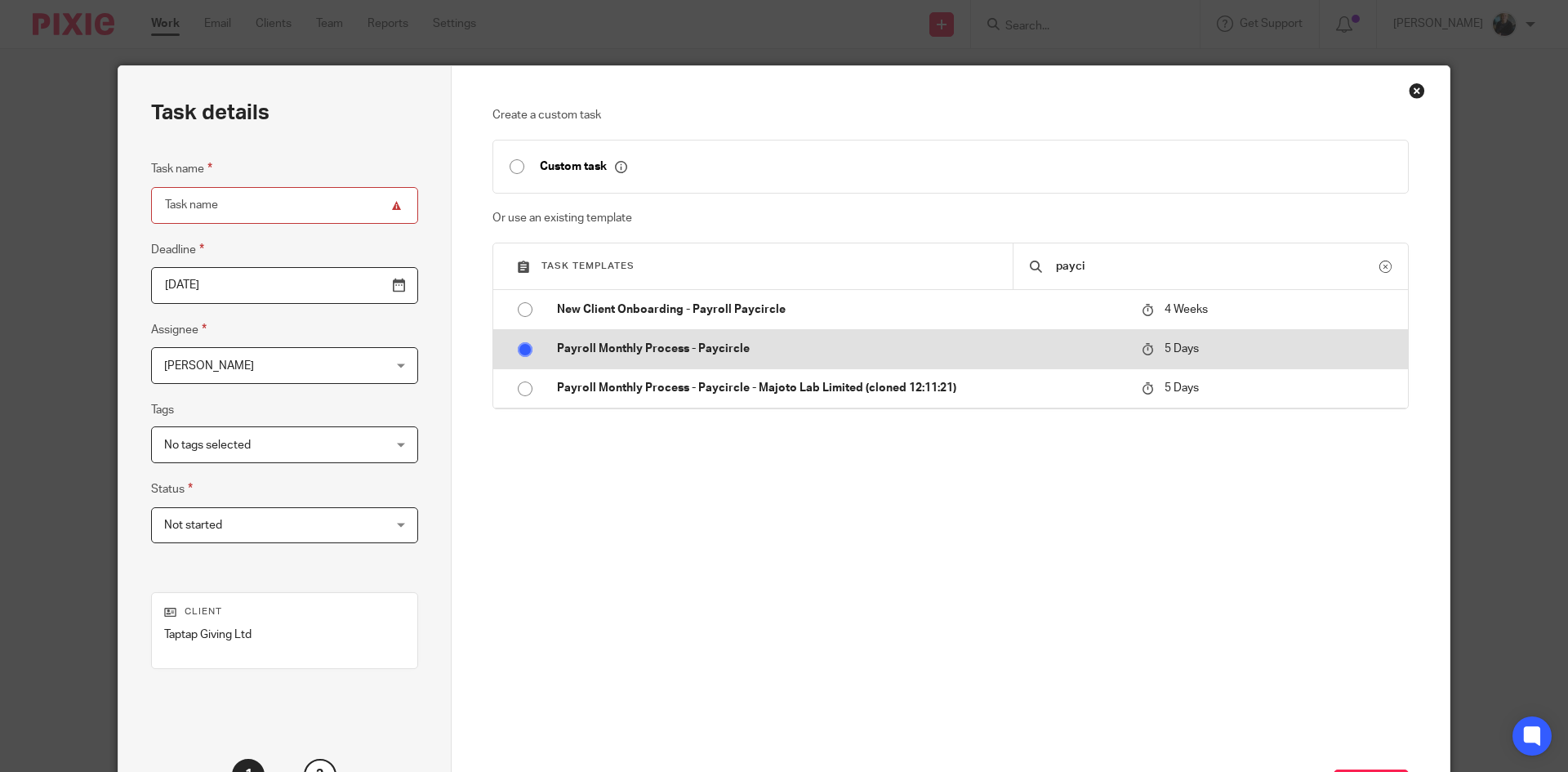
radio input "false"
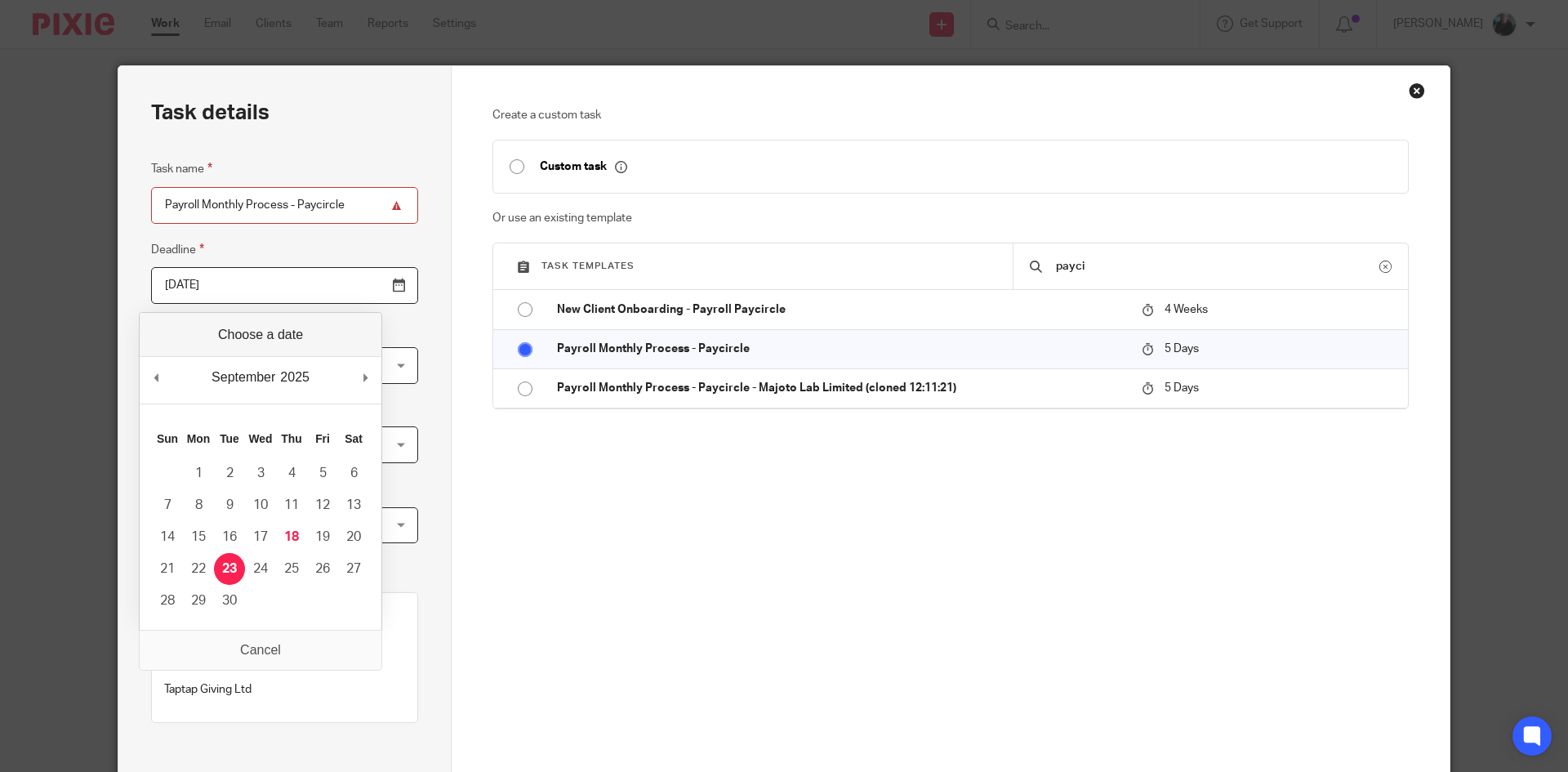
click at [359, 288] on input "[DATE]" at bounding box center [285, 285] width 267 height 37
type input "2025-09-18"
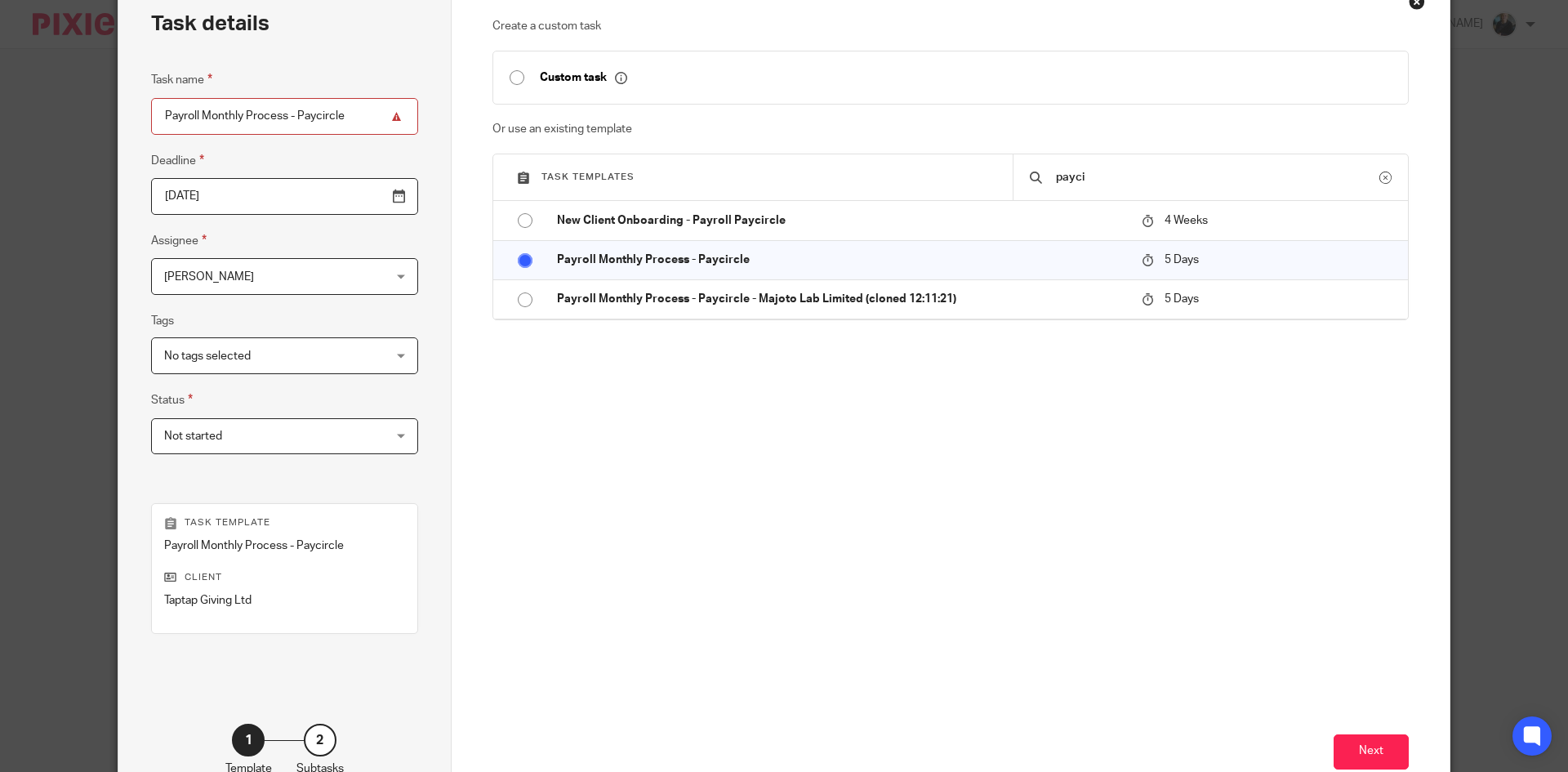
scroll to position [194, 0]
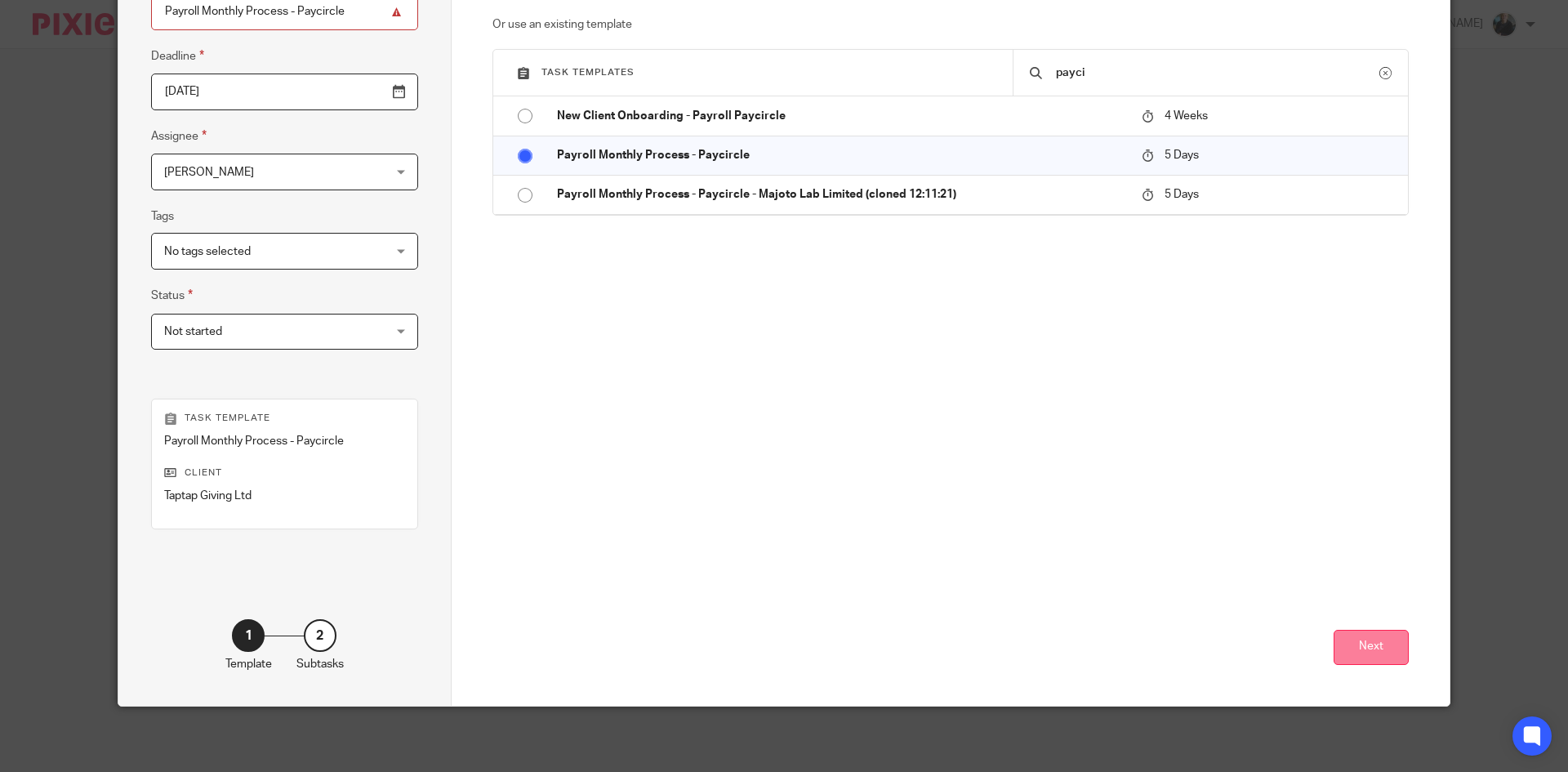
click at [1365, 652] on button "Next" at bounding box center [1371, 648] width 75 height 36
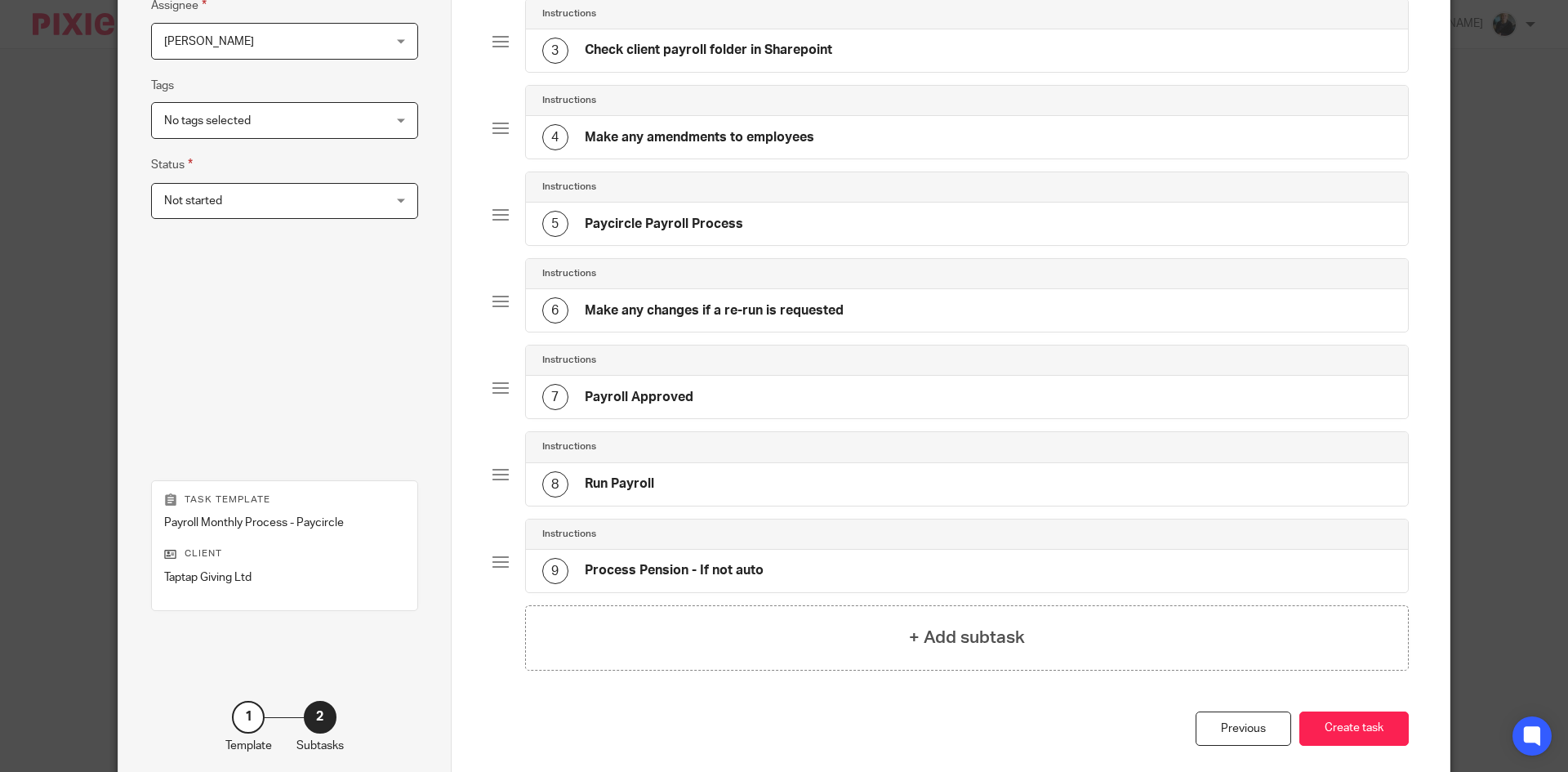
scroll to position [406, 0]
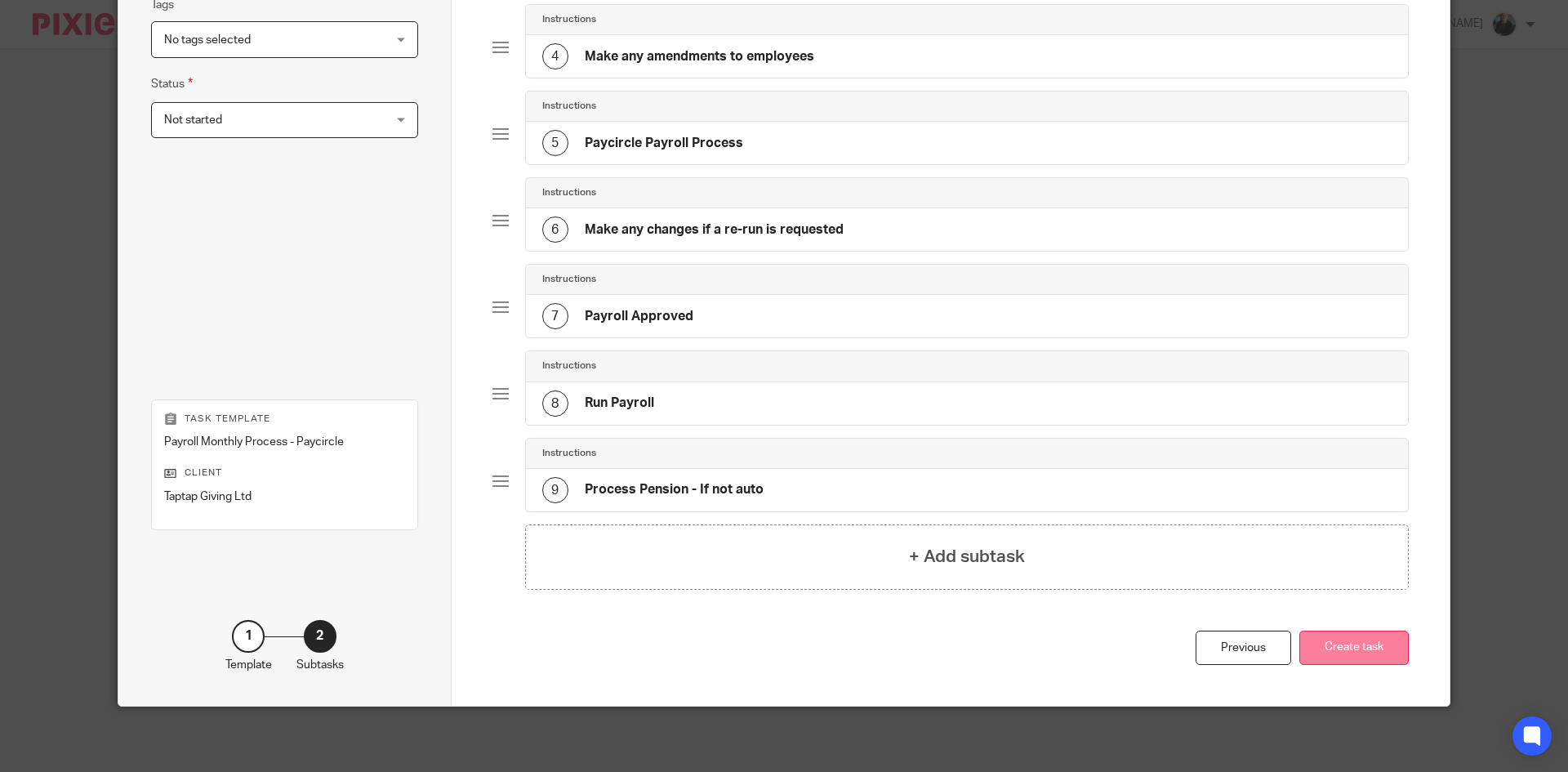
click at [1364, 652] on button "Create task" at bounding box center [1354, 648] width 110 height 36
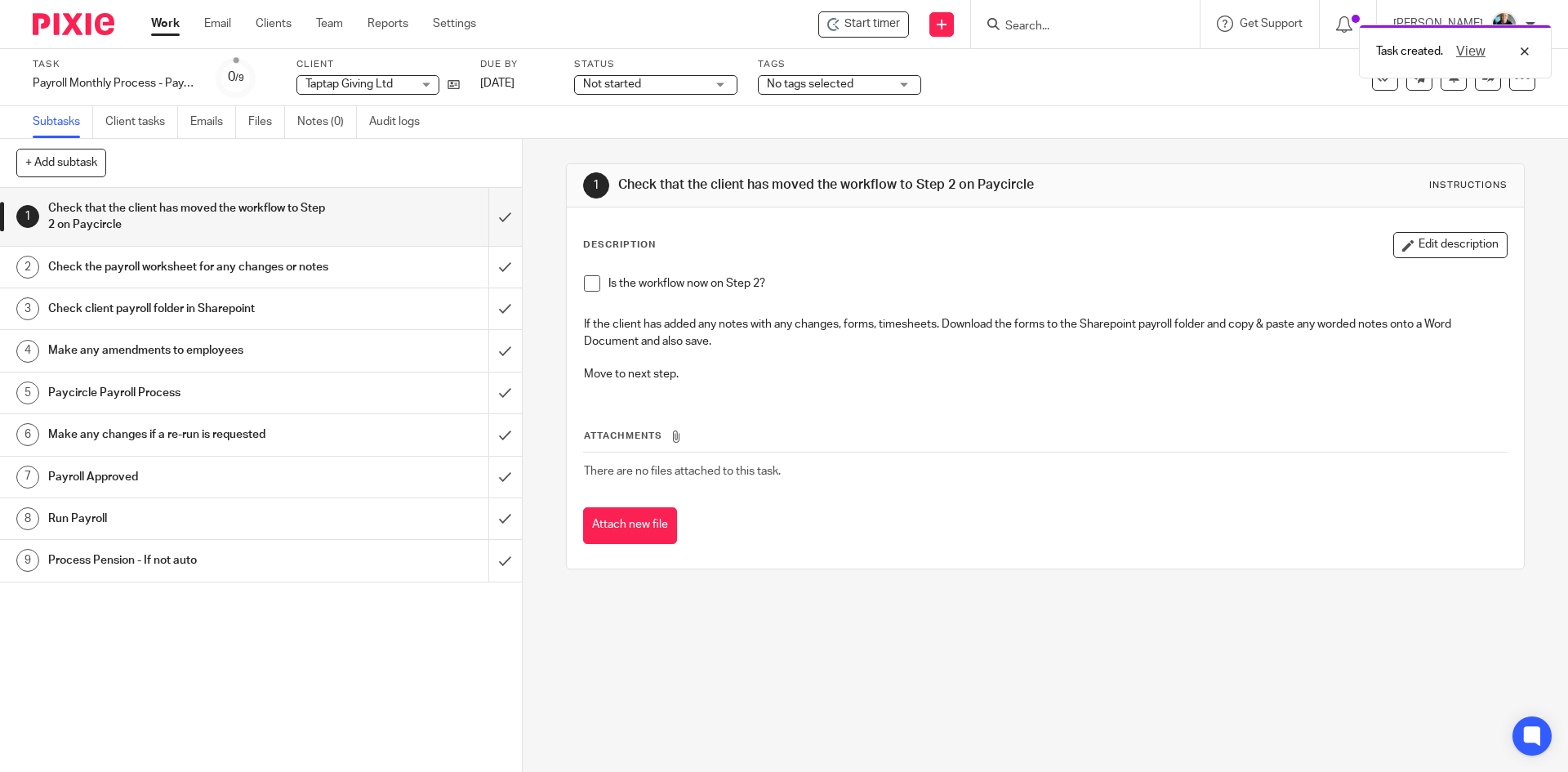
click at [873, 26] on div "Task created. View" at bounding box center [1168, 48] width 768 height 62
click at [867, 22] on span "Start timer" at bounding box center [873, 24] width 55 height 17
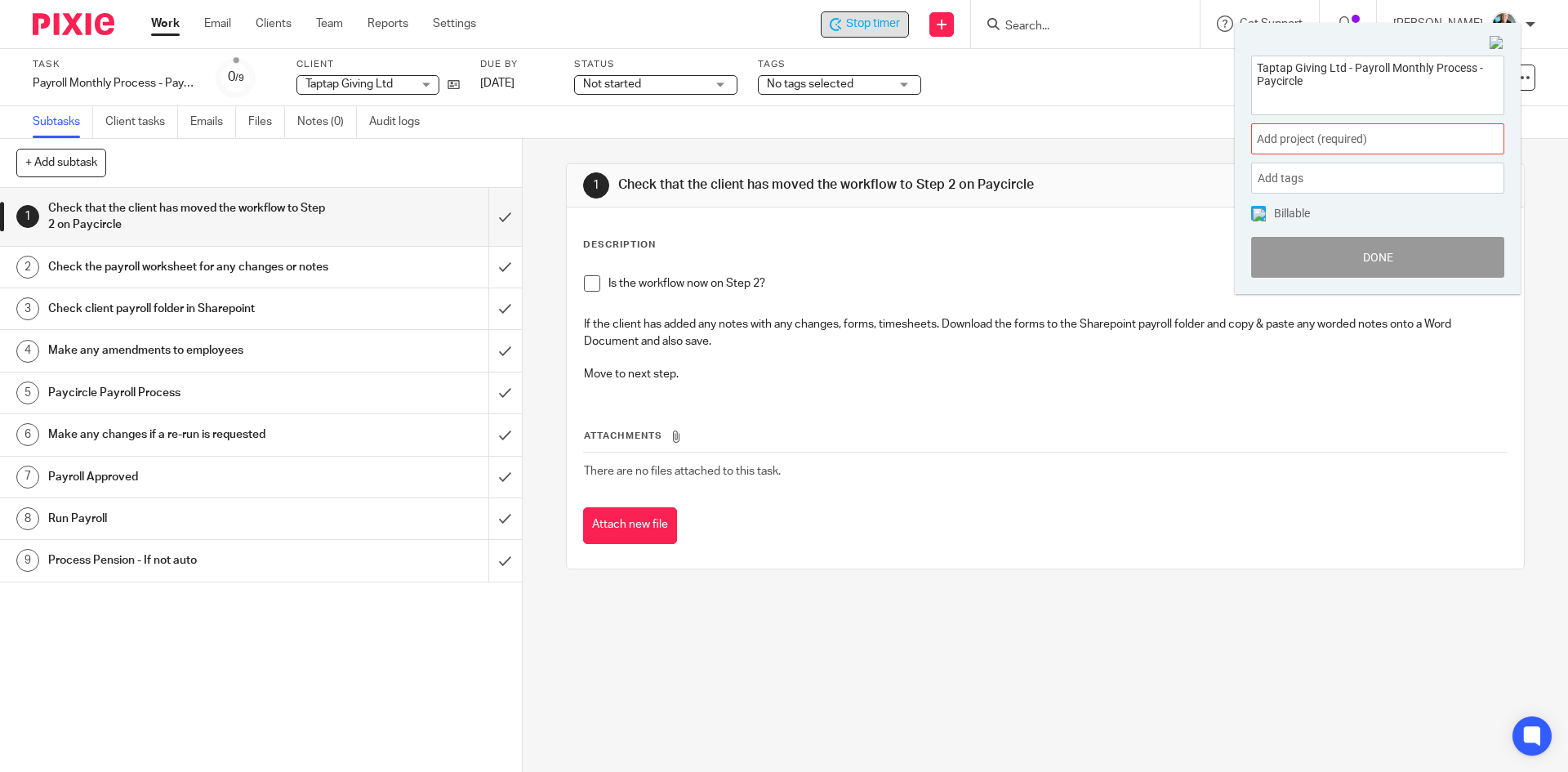
click at [1353, 139] on span "Add project (required) :" at bounding box center [1360, 139] width 206 height 17
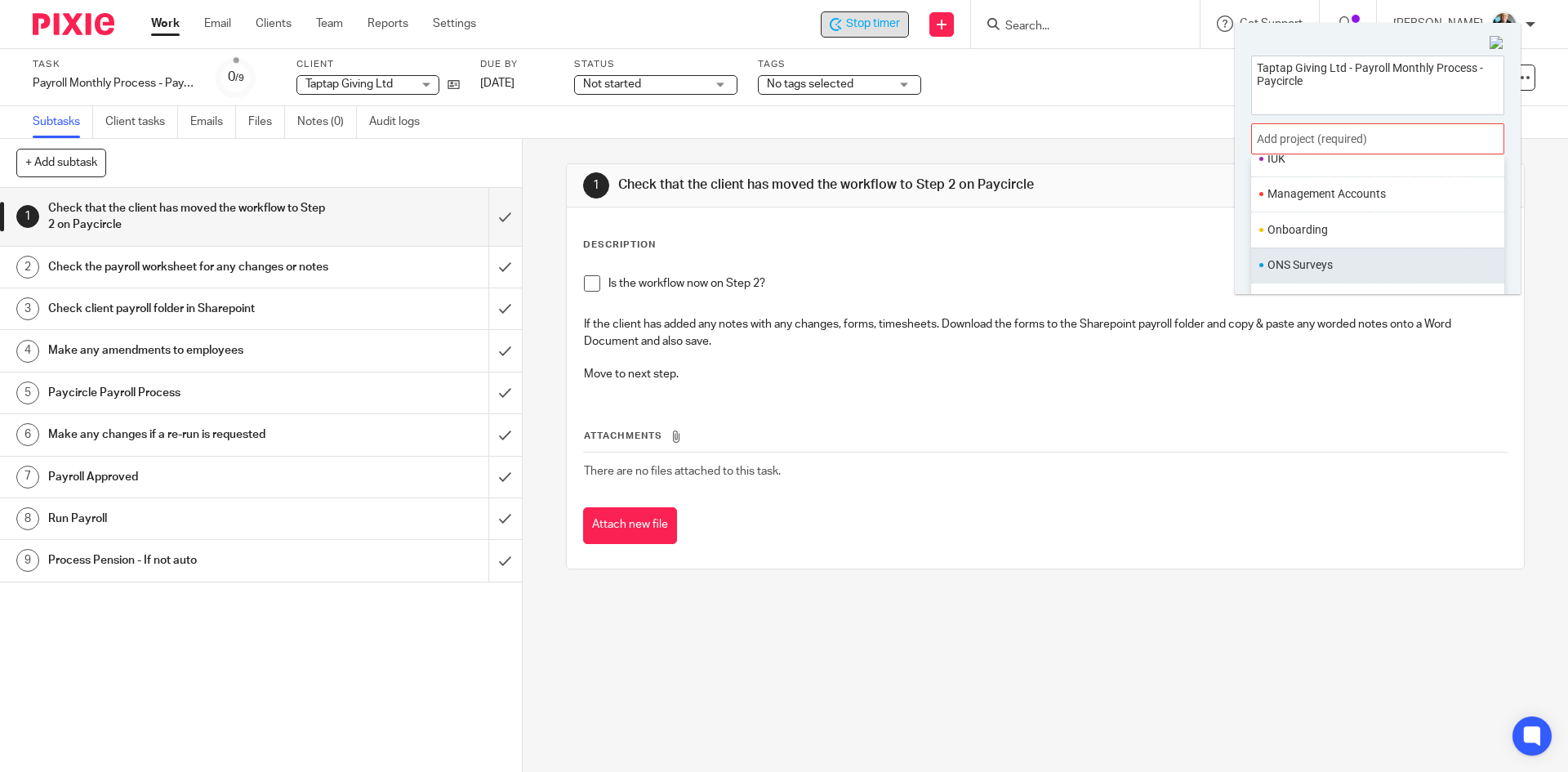
scroll to position [572, 0]
click at [1301, 246] on ul "Payroll" at bounding box center [1378, 255] width 253 height 36
click at [1306, 260] on li "Payroll" at bounding box center [1373, 254] width 213 height 17
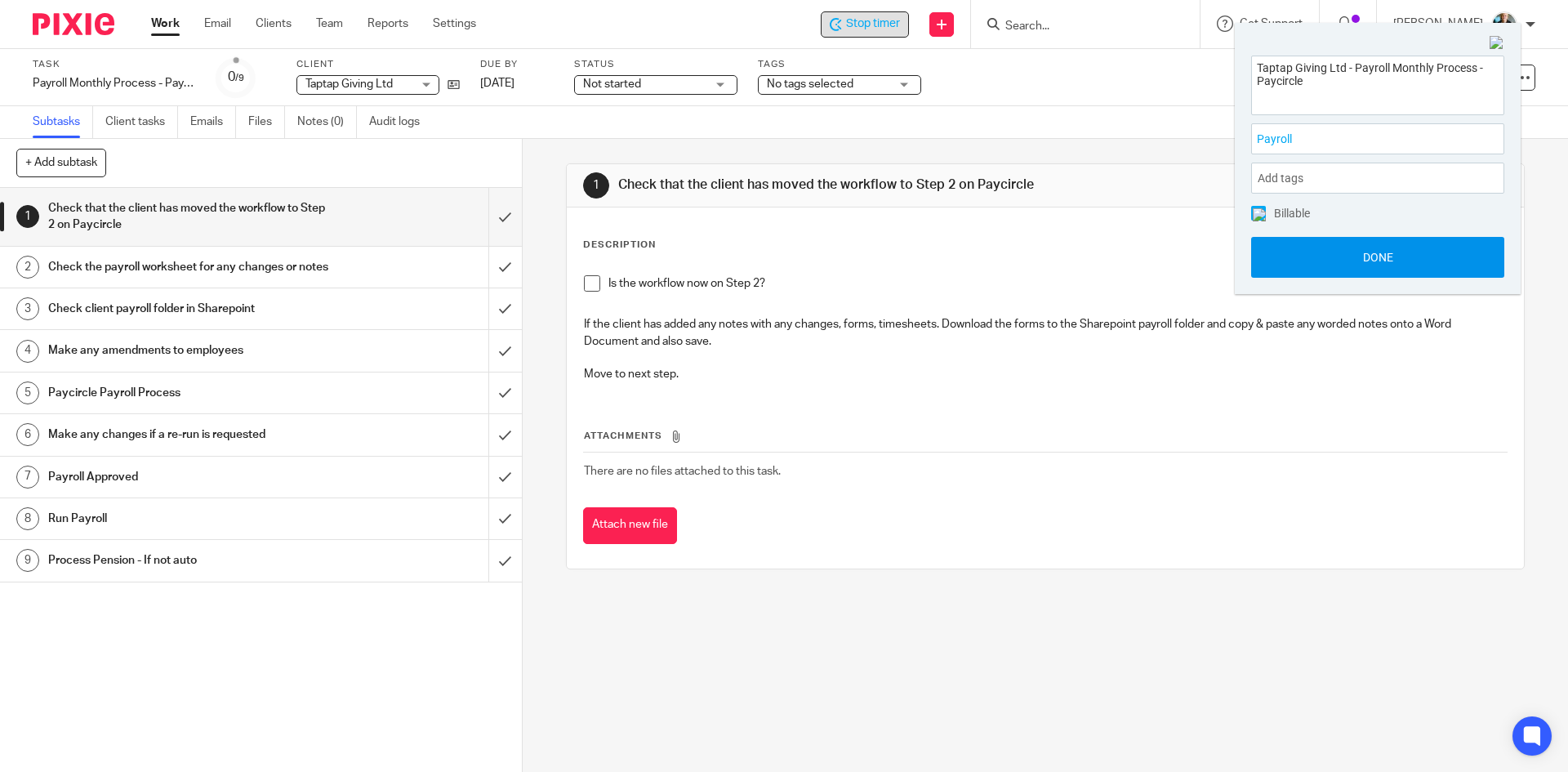
click at [1392, 262] on button "Done" at bounding box center [1378, 256] width 253 height 41
